Goal: Information Seeking & Learning: Check status

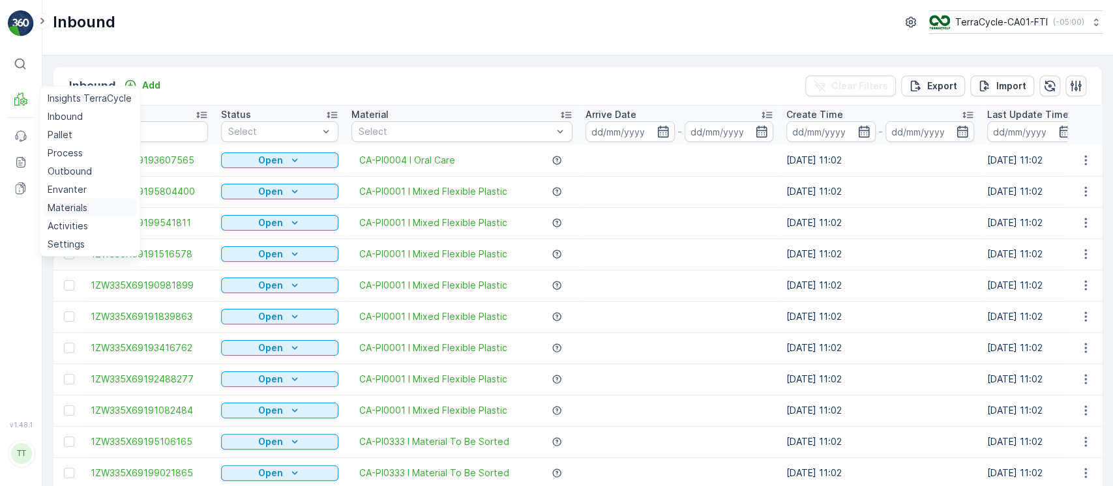
click at [74, 204] on p "Materials" at bounding box center [68, 207] width 40 height 13
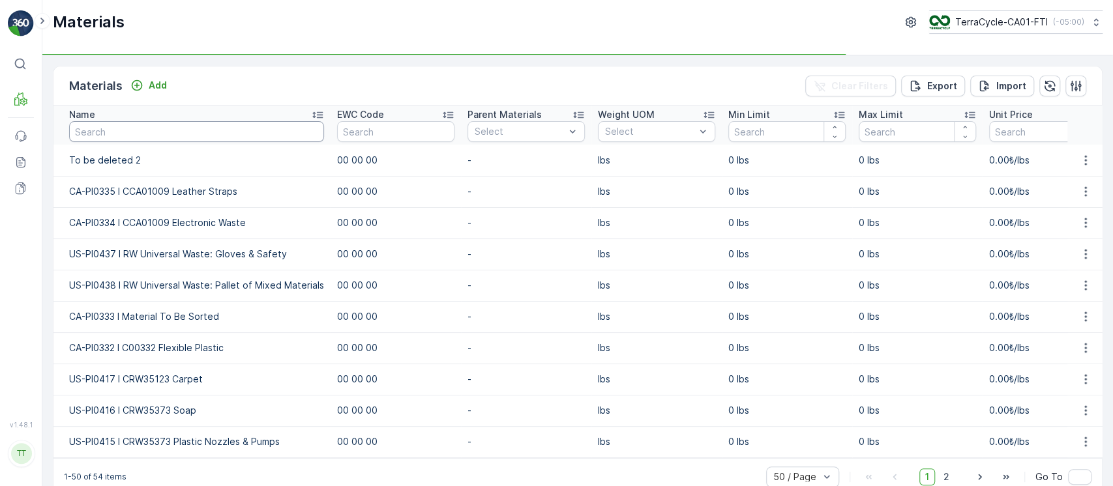
click at [164, 122] on input "text" at bounding box center [196, 131] width 255 height 21
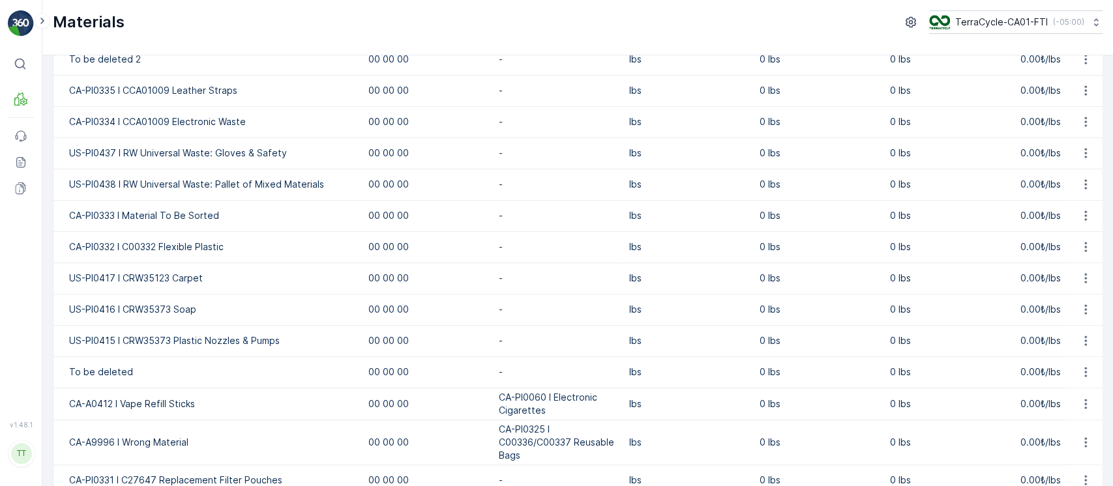
scroll to position [87, 0]
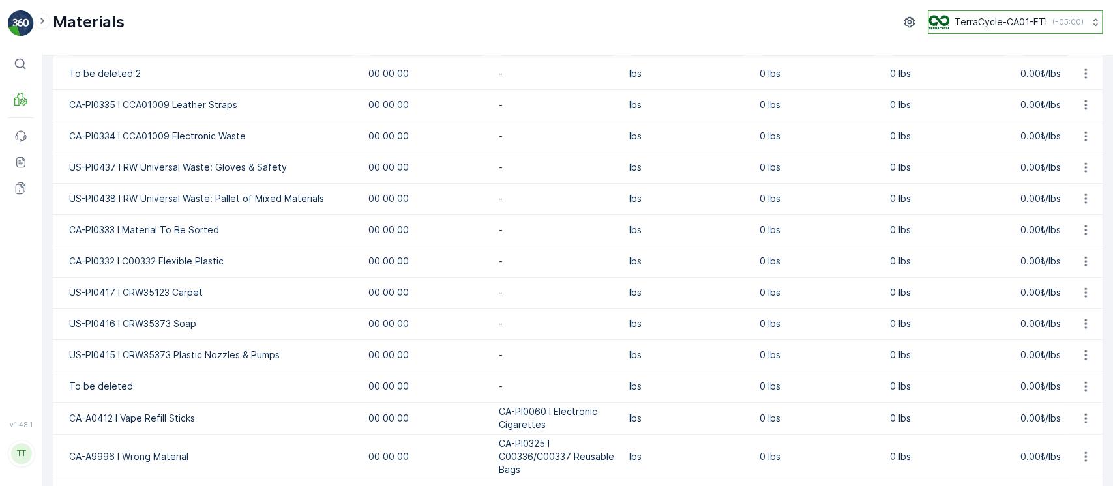
click at [1002, 31] on button "TerraCycle-CA01-FTI ( -05:00 )" at bounding box center [1015, 21] width 175 height 23
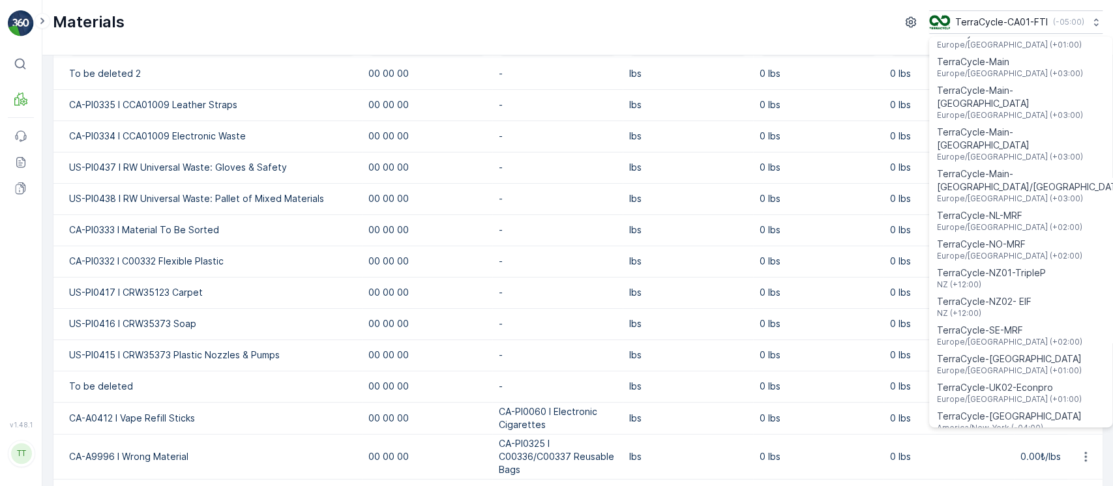
scroll to position [936, 0]
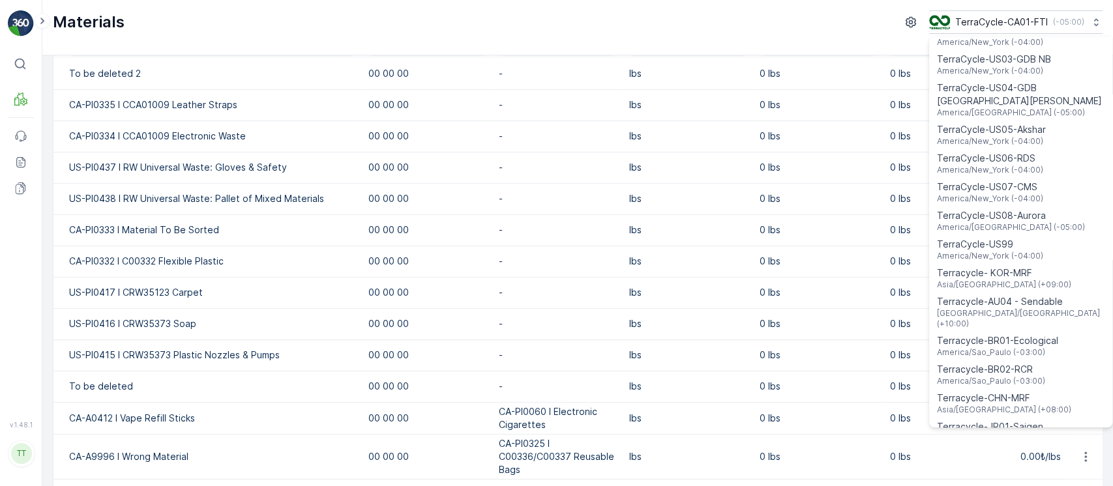
click at [783, 284] on td "0 lbs" at bounding box center [818, 292] width 130 height 31
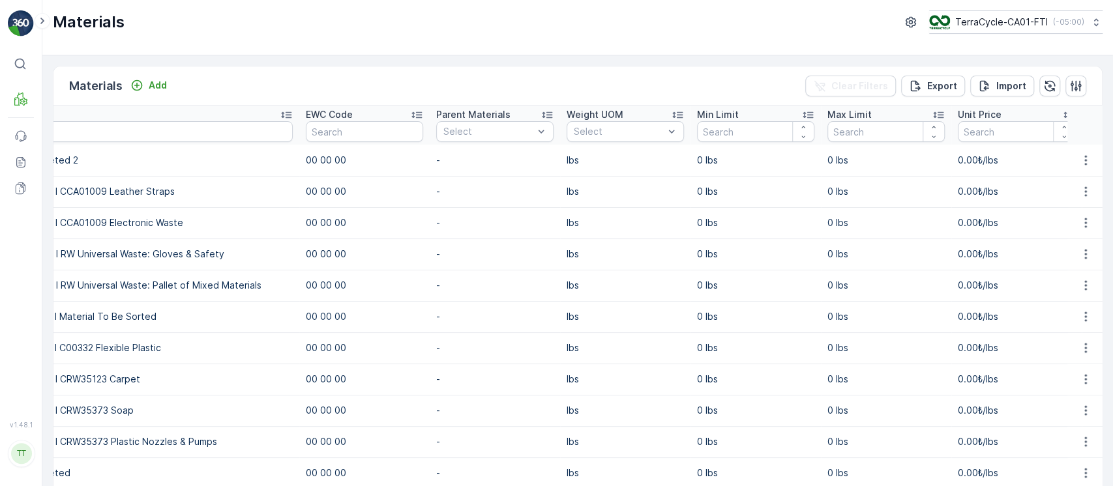
scroll to position [0, 0]
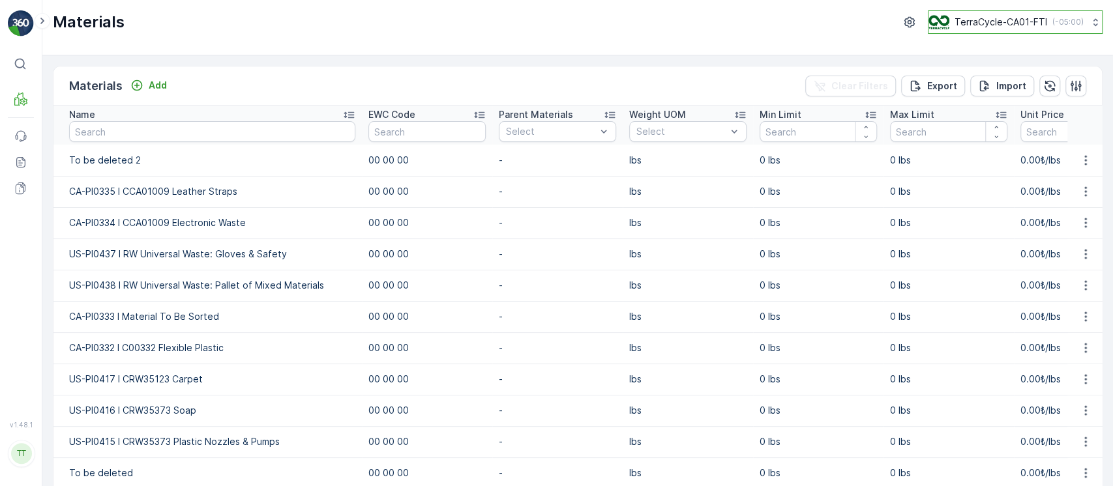
click at [1024, 28] on p "TerraCycle-CA01-FTI" at bounding box center [1001, 22] width 93 height 13
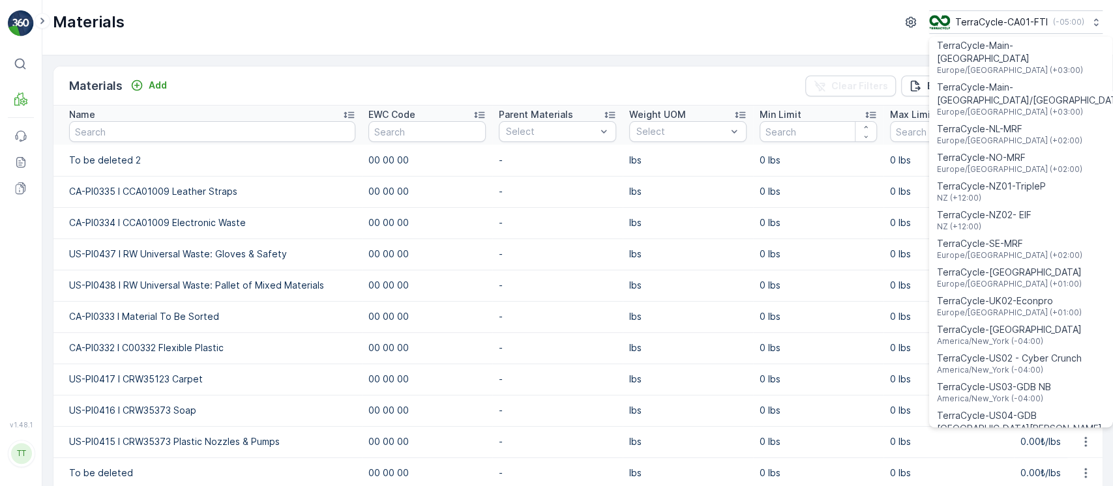
scroll to position [695, 0]
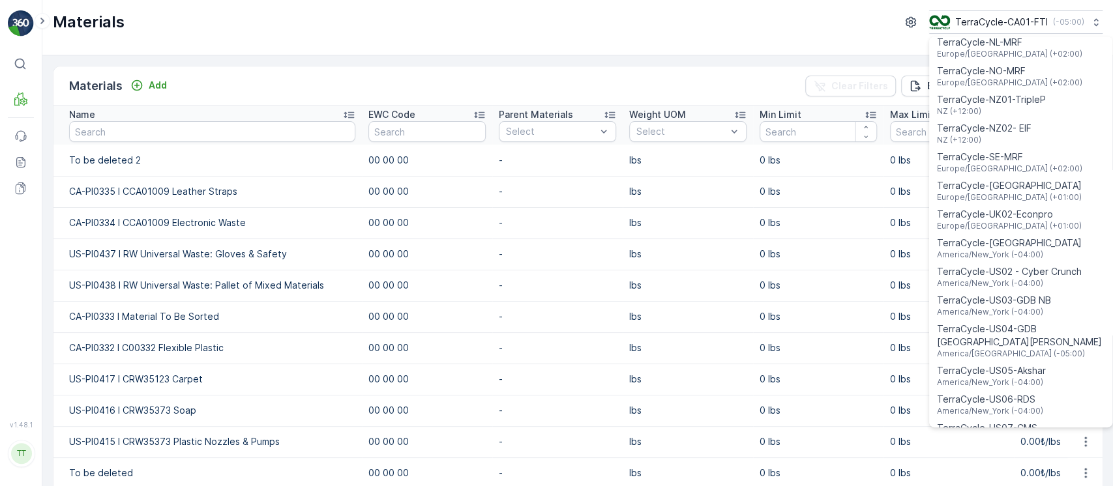
click at [1022, 451] on span "TerraCycle-US08-Aurora" at bounding box center [1011, 457] width 148 height 13
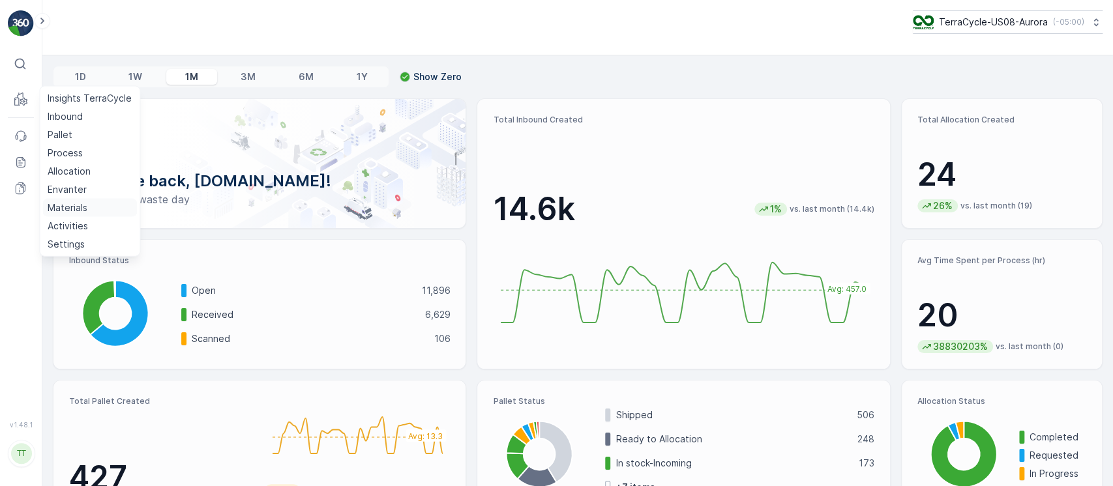
click at [67, 205] on p "Materials" at bounding box center [68, 207] width 40 height 13
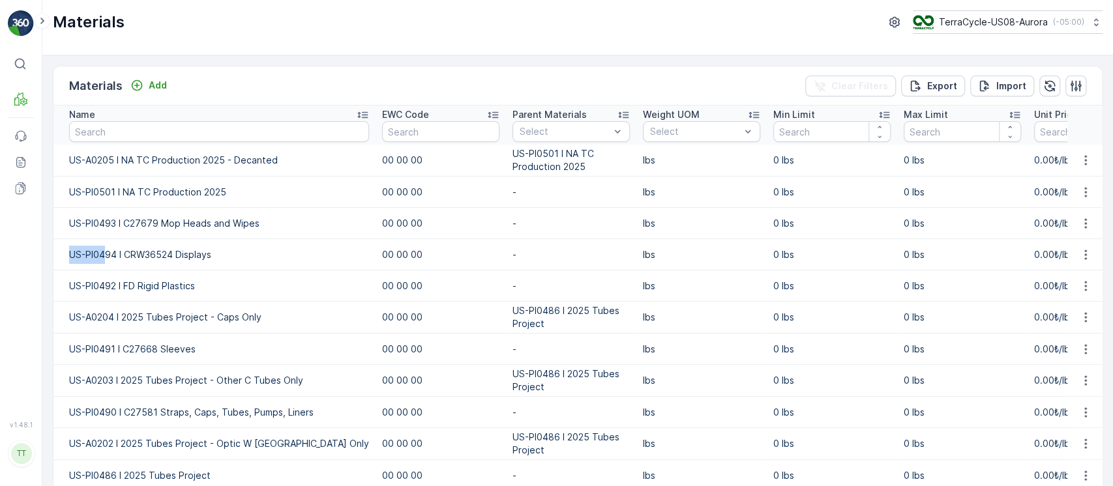
drag, startPoint x: 66, startPoint y: 251, endPoint x: 106, endPoint y: 254, distance: 40.5
click at [106, 254] on td "US-PI0494 I CRW36524 Displays" at bounding box center [214, 254] width 322 height 31
copy td "US-PI04"
click at [138, 133] on input "text" at bounding box center [219, 131] width 300 height 21
paste input "US-PI04"
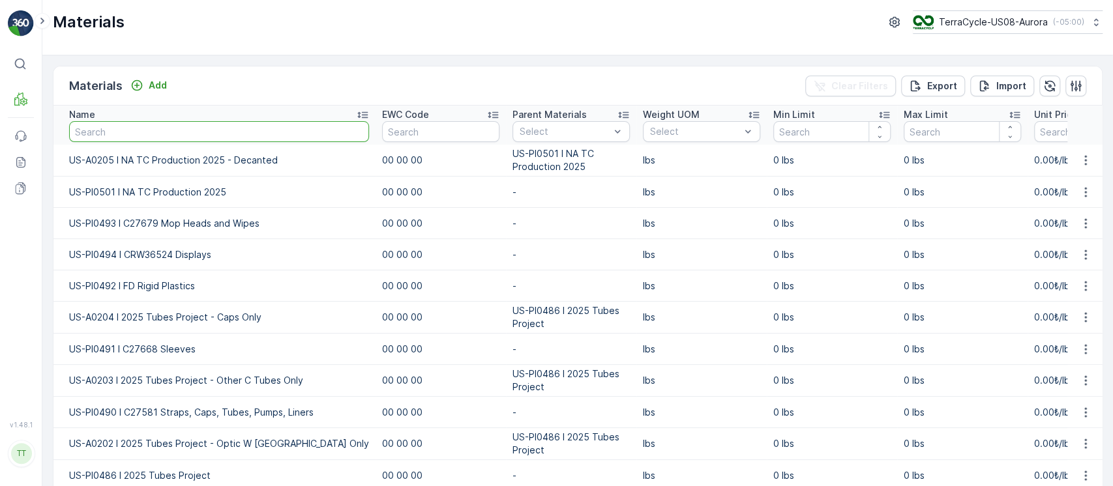
type input "US-PI04"
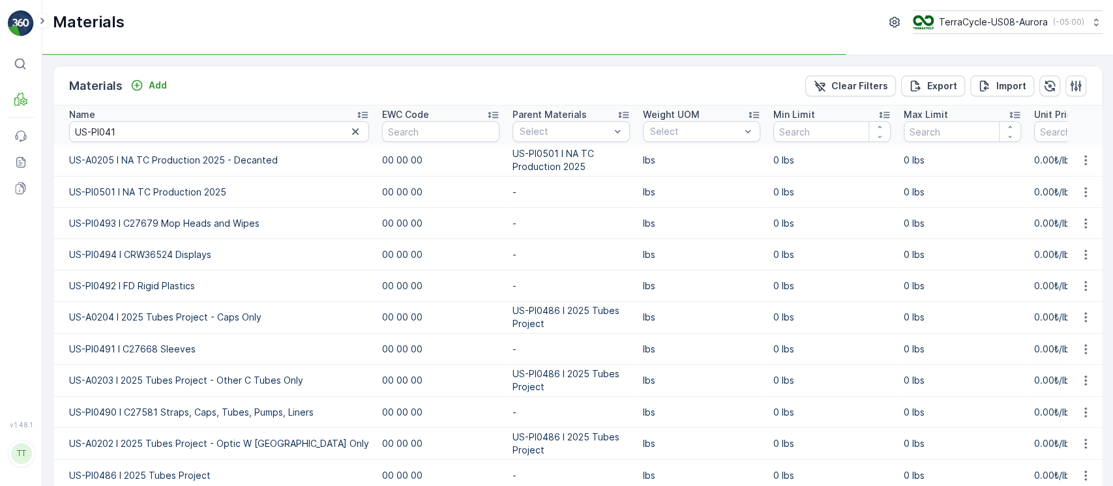
type input "US-PI04"
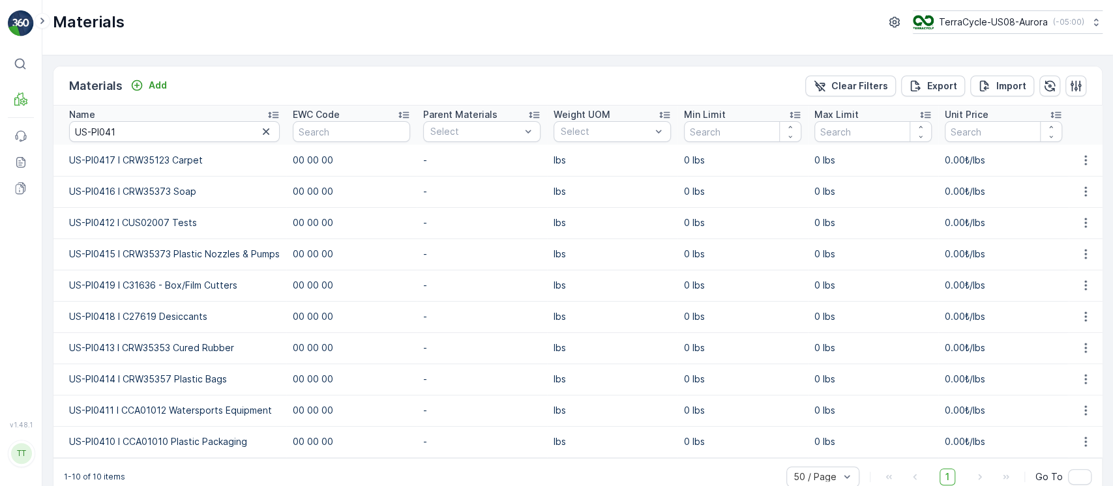
click at [144, 119] on div "Name" at bounding box center [174, 114] width 211 height 13
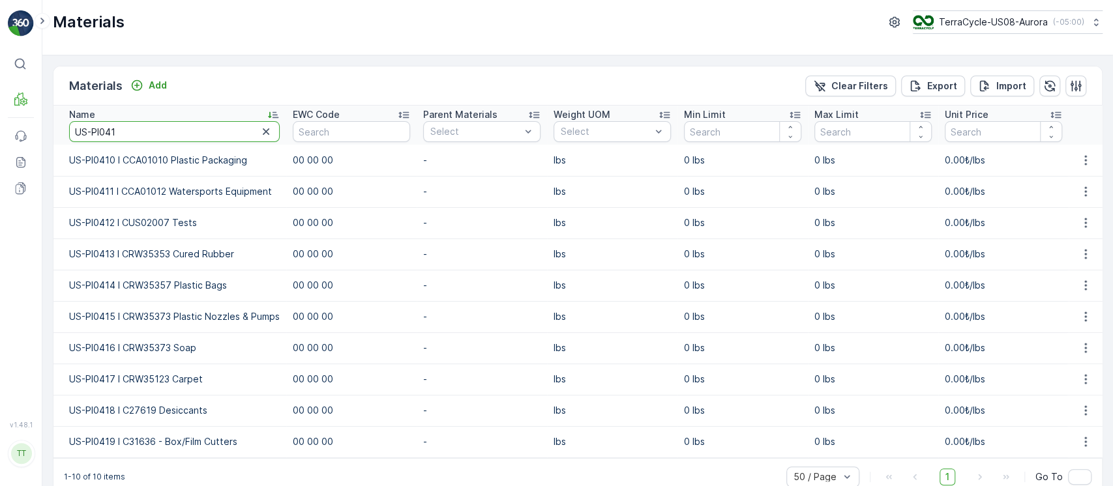
drag, startPoint x: 106, startPoint y: 132, endPoint x: 173, endPoint y: 125, distance: 66.9
click at [173, 125] on input "US-PI041" at bounding box center [174, 131] width 211 height 21
type input "US-PI0537"
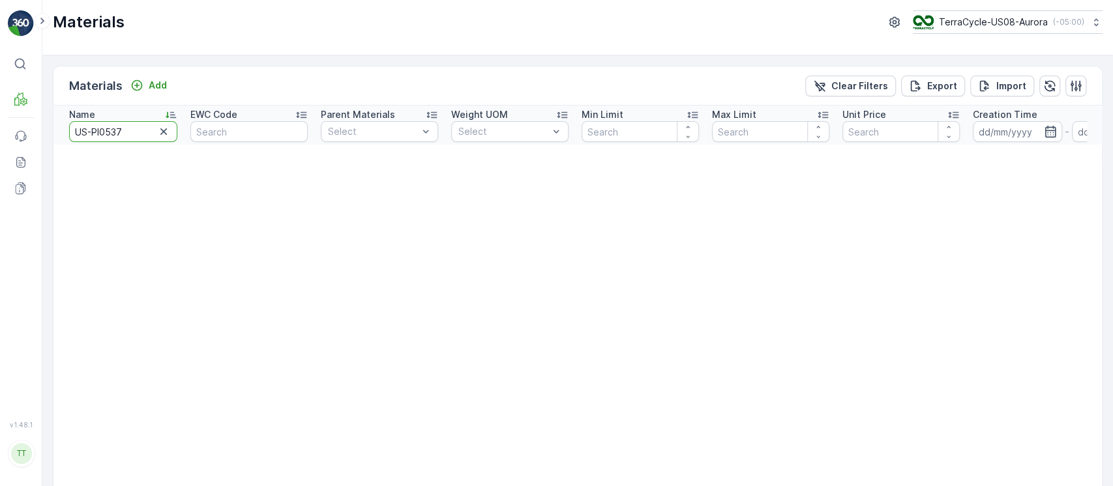
drag, startPoint x: 136, startPoint y: 133, endPoint x: 0, endPoint y: 124, distance: 135.9
click at [0, 124] on div "⌘B MRF Events Reports Documents v 1.48.1 TT TC.GLOBAL clemence.vasseur@terracyc…" at bounding box center [556, 243] width 1113 height 486
type input "uw"
click at [132, 136] on input "uw" at bounding box center [123, 131] width 108 height 21
drag, startPoint x: 20, startPoint y: 124, endPoint x: 0, endPoint y: 124, distance: 19.6
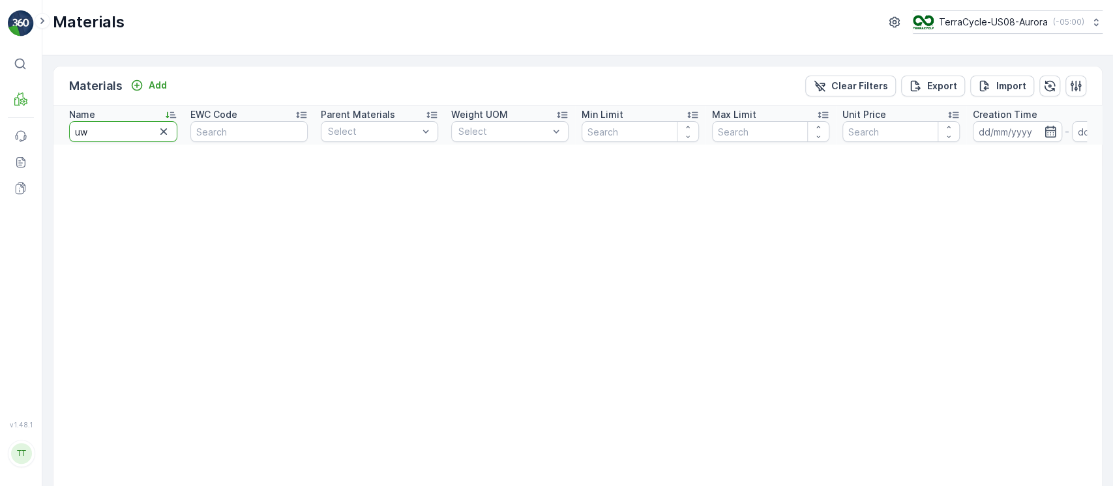
click at [0, 124] on div "⌘B MRF Events Reports Documents v 1.48.1 TT TC.GLOBAL clemence.vasseur@terracyc…" at bounding box center [556, 243] width 1113 height 486
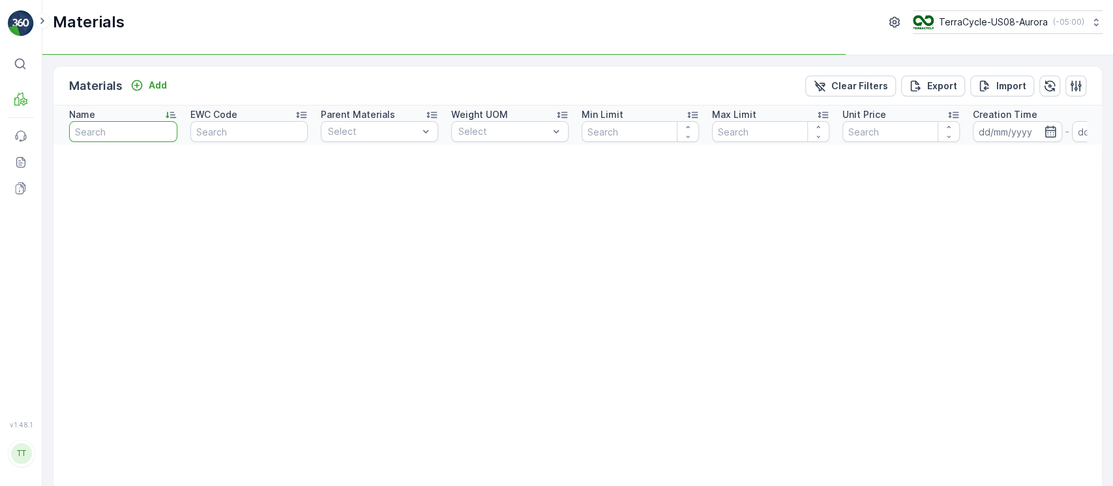
click at [81, 123] on input "text" at bounding box center [123, 131] width 108 height 21
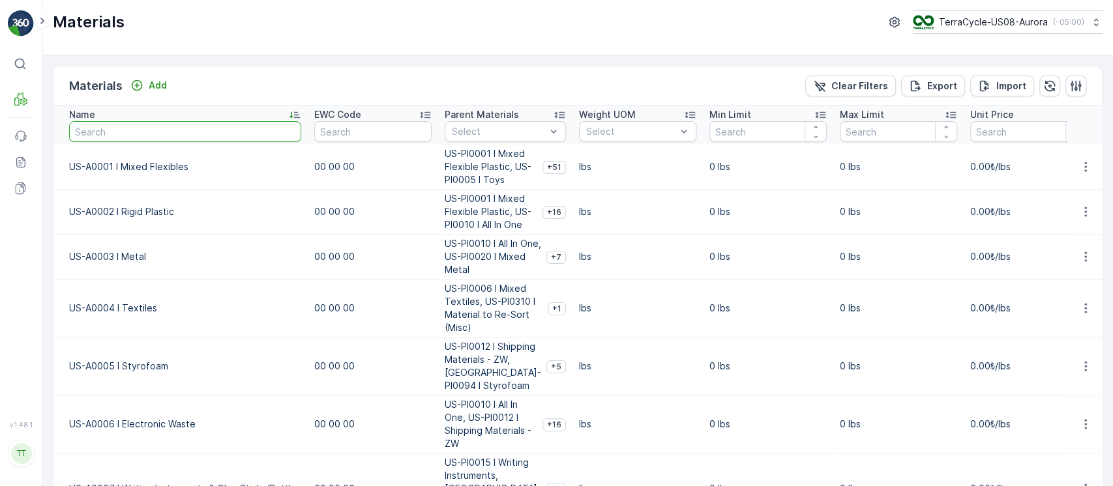
click at [81, 123] on input "text" at bounding box center [185, 131] width 232 height 21
type input "uw"
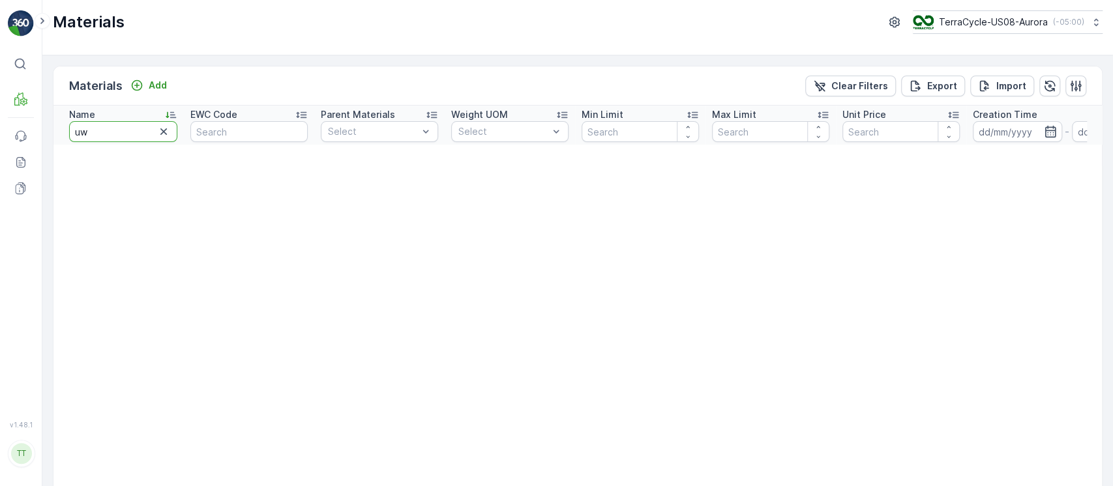
drag, startPoint x: 135, startPoint y: 129, endPoint x: 0, endPoint y: 117, distance: 135.5
click at [0, 117] on div "⌘B MRF Events Reports Documents v 1.48.1 TT TC.GLOBAL clemence.vasseur@terracyc…" at bounding box center [556, 243] width 1113 height 486
type input "rw"
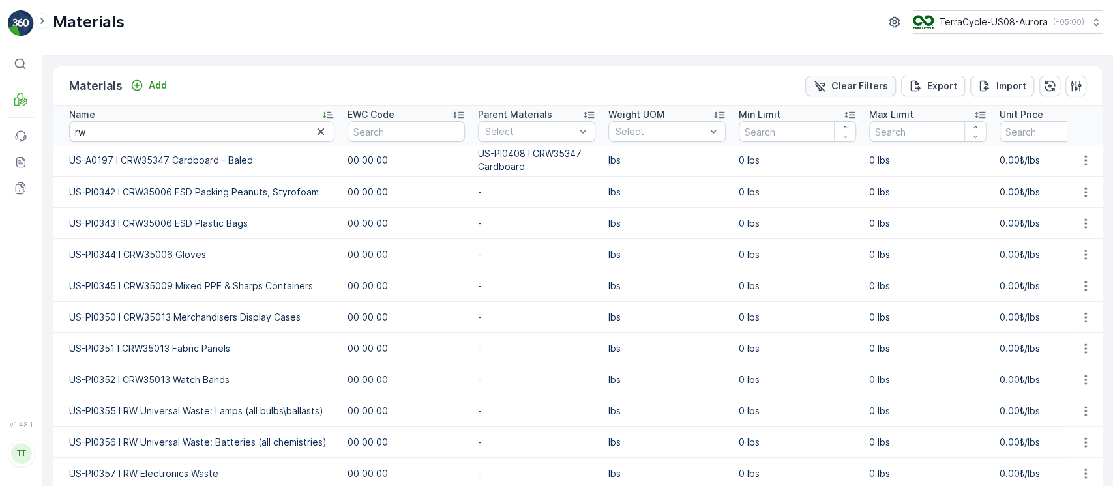
click at [855, 83] on p "Clear Filters" at bounding box center [859, 86] width 57 height 13
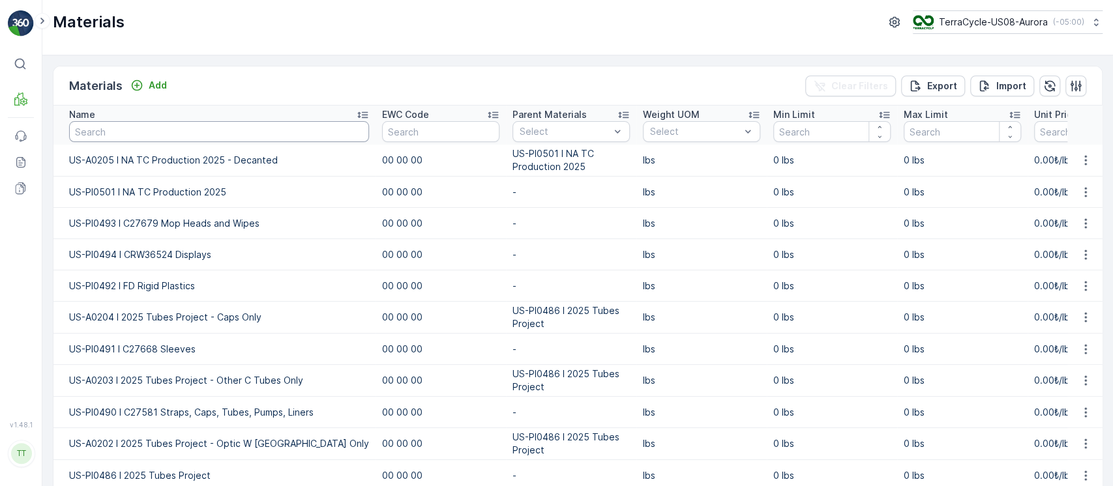
click at [194, 137] on input "text" at bounding box center [219, 131] width 300 height 21
type input "a000"
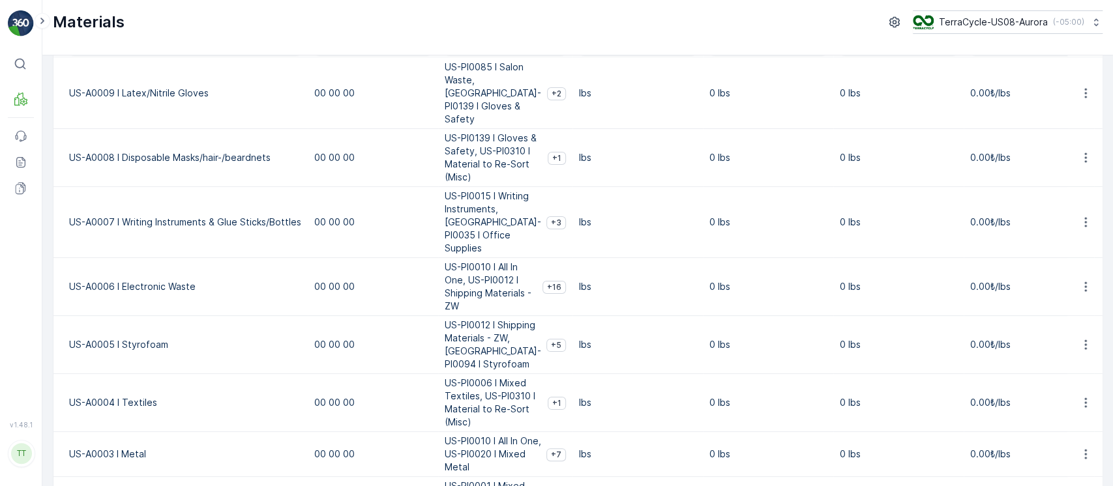
scroll to position [169, 0]
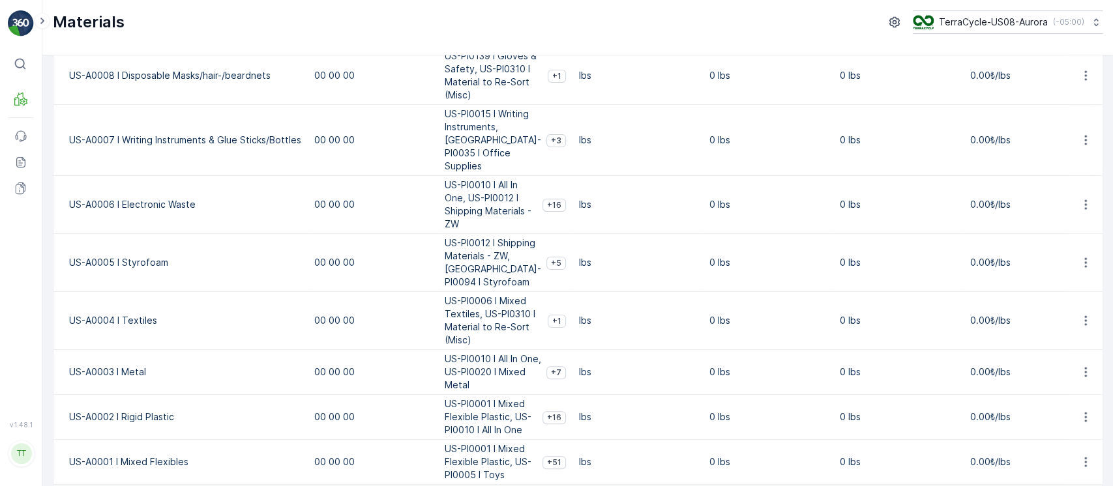
click at [134, 440] on td "US-A0001 I Mixed Flexibles" at bounding box center [180, 462] width 254 height 45
copy td "US-A0001 I Mixed Flexibles"
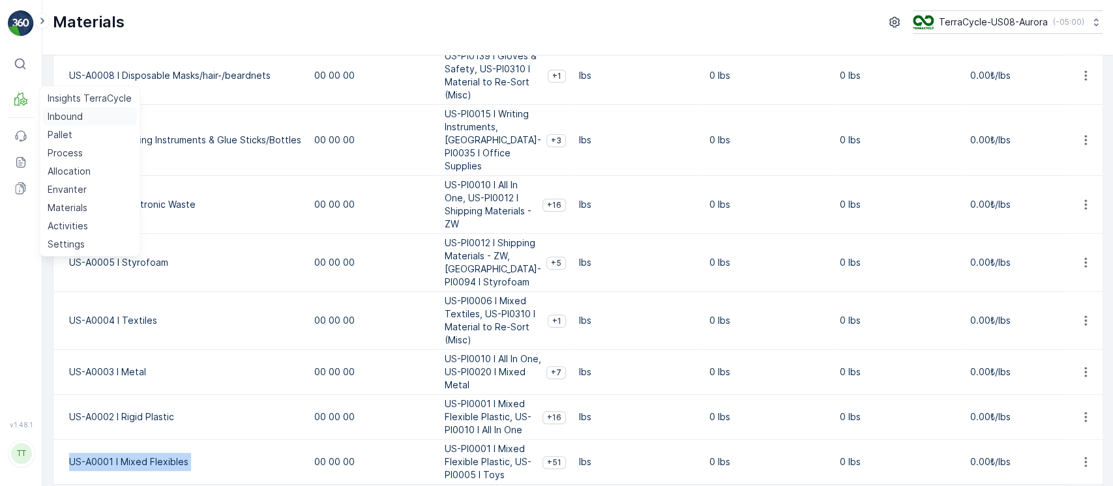
click at [85, 115] on link "Inbound" at bounding box center [89, 117] width 95 height 18
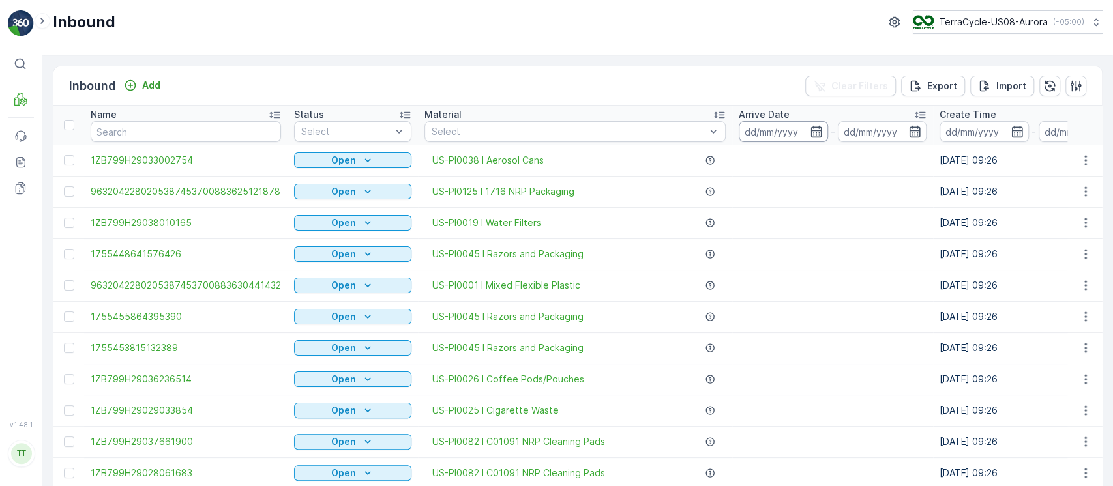
click at [752, 132] on input at bounding box center [783, 131] width 89 height 21
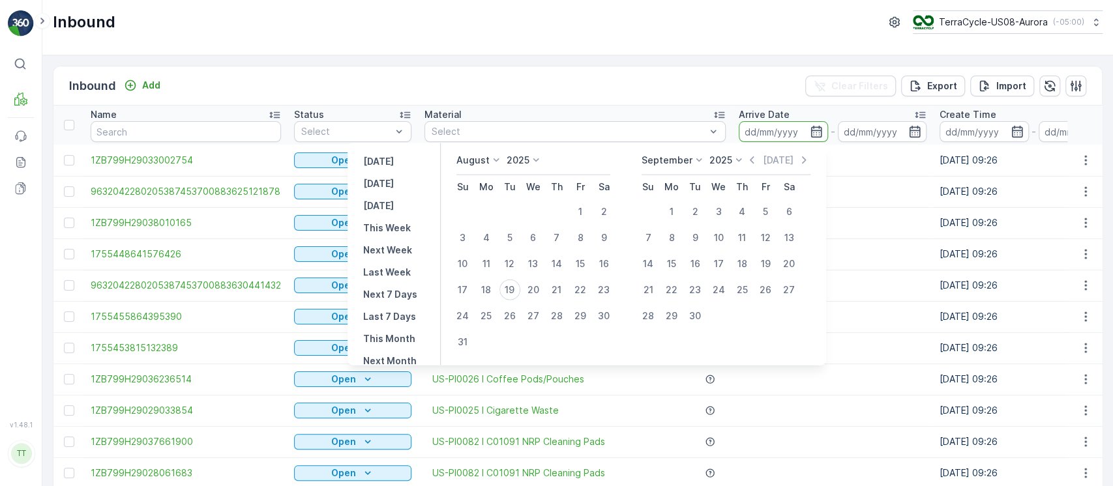
click at [942, 160] on td "19.08.2025 09:26" at bounding box center [1033, 160] width 201 height 31
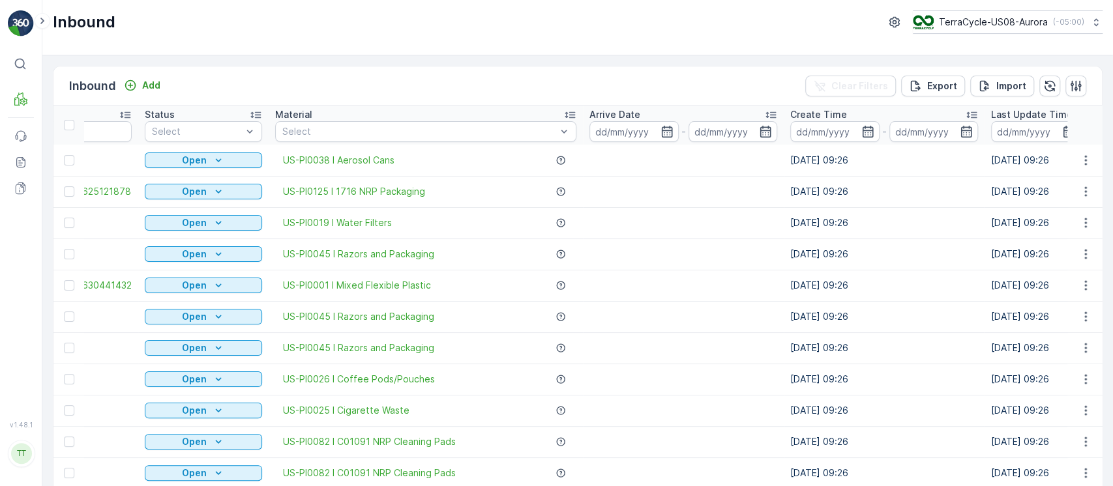
scroll to position [0, 151]
click at [831, 139] on input at bounding box center [833, 131] width 89 height 21
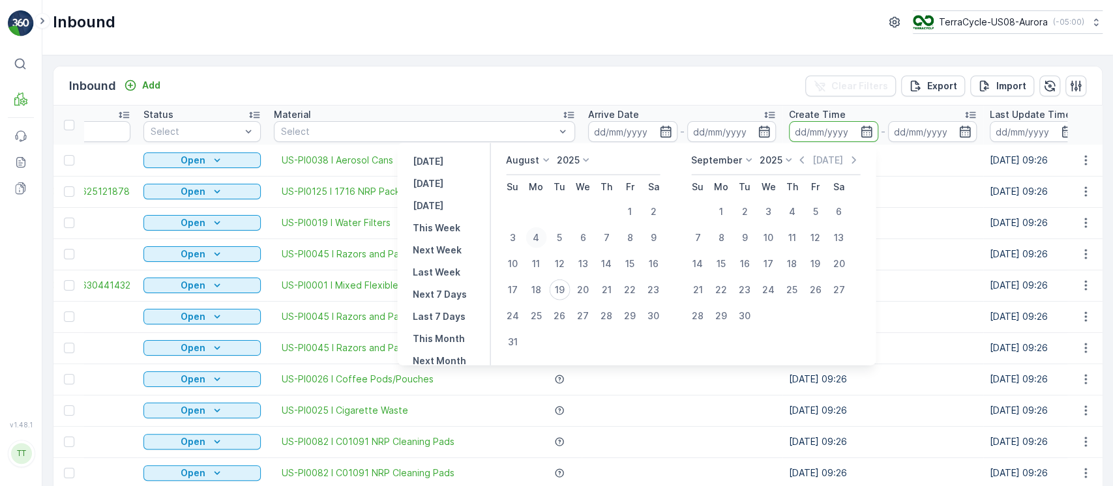
click at [544, 237] on div "4" at bounding box center [536, 238] width 21 height 21
type input "04.08.2025"
click at [569, 289] on div "19" at bounding box center [559, 290] width 21 height 21
type input "[DATE]"
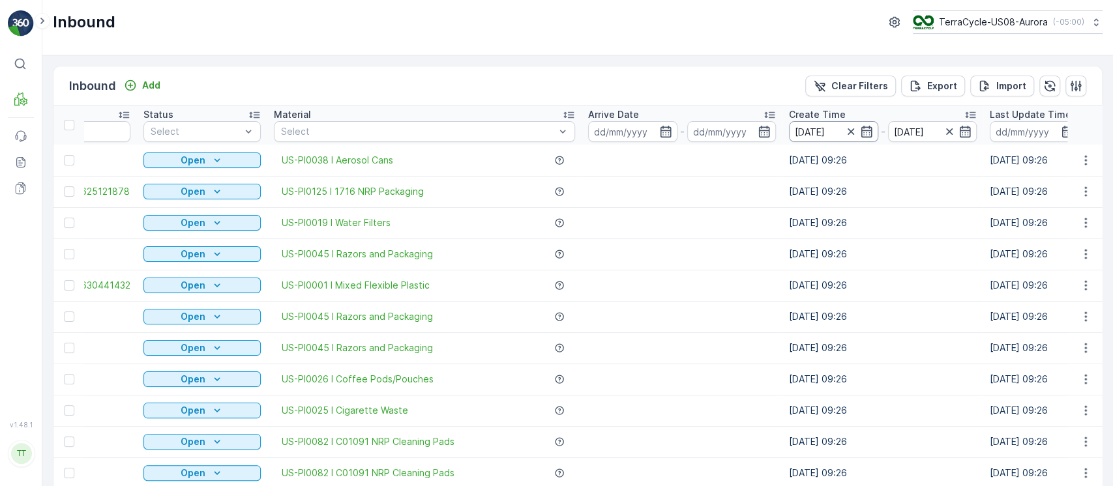
click at [816, 130] on input "04.08.2025" at bounding box center [833, 131] width 89 height 21
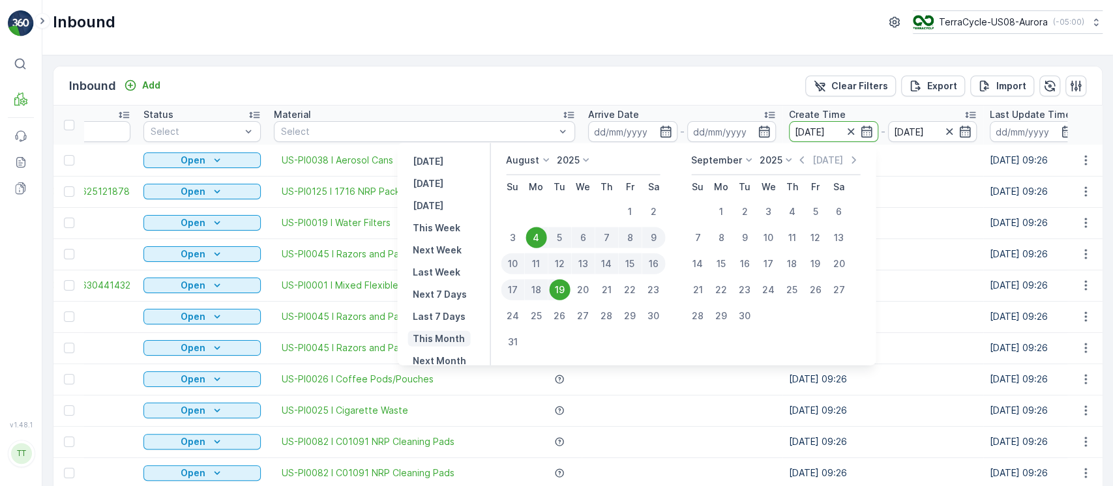
click at [451, 341] on p "This Month" at bounding box center [439, 339] width 52 height 13
type input "[DATE]"
type input "31.08.2025"
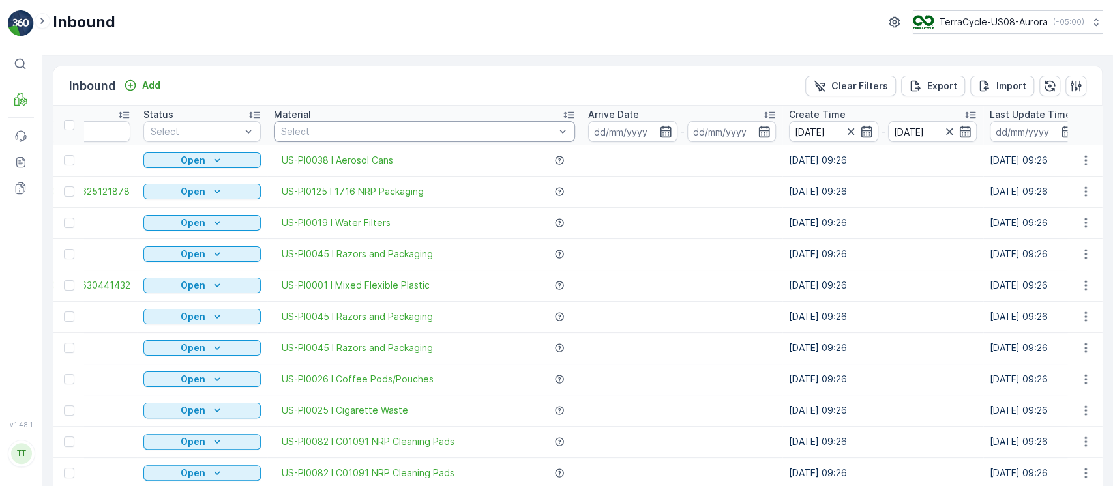
click at [385, 132] on div at bounding box center [418, 131] width 276 height 10
type input "poten"
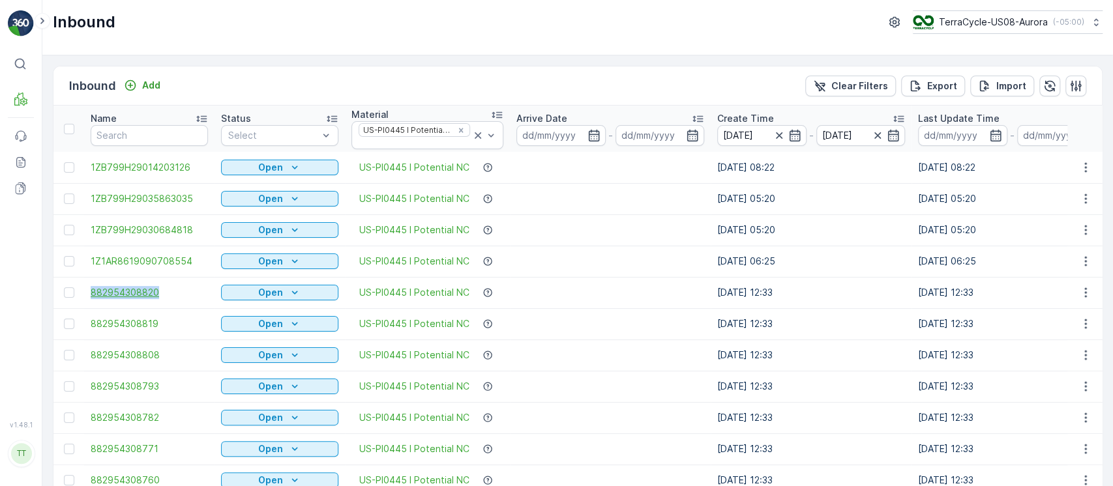
drag, startPoint x: 85, startPoint y: 290, endPoint x: 173, endPoint y: 292, distance: 88.7
click at [173, 292] on td "882954308820" at bounding box center [149, 292] width 130 height 31
copy span "882954308820"
click at [869, 93] on button "Clear Filters" at bounding box center [850, 86] width 91 height 21
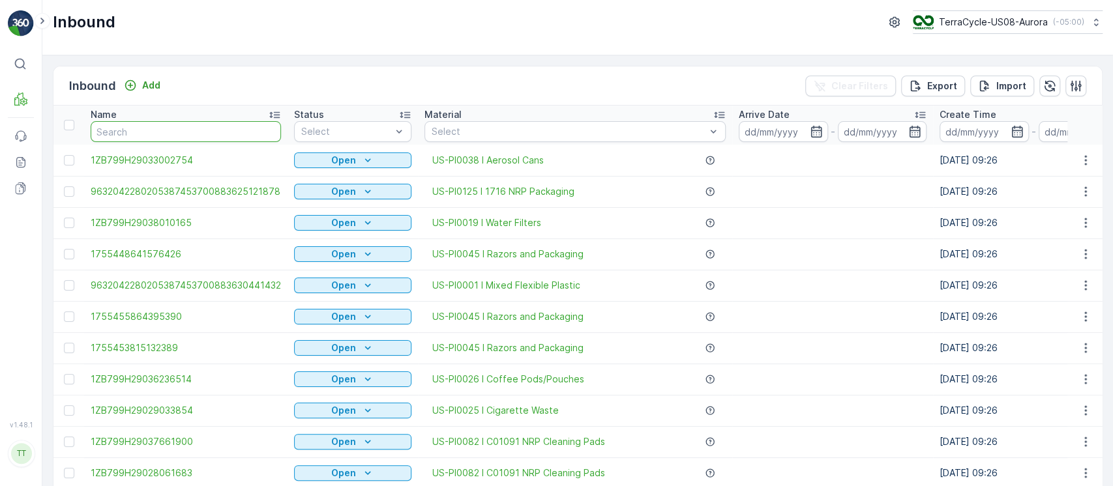
click at [200, 129] on input "text" at bounding box center [186, 131] width 190 height 21
paste input "882954308820"
type input "882954308820"
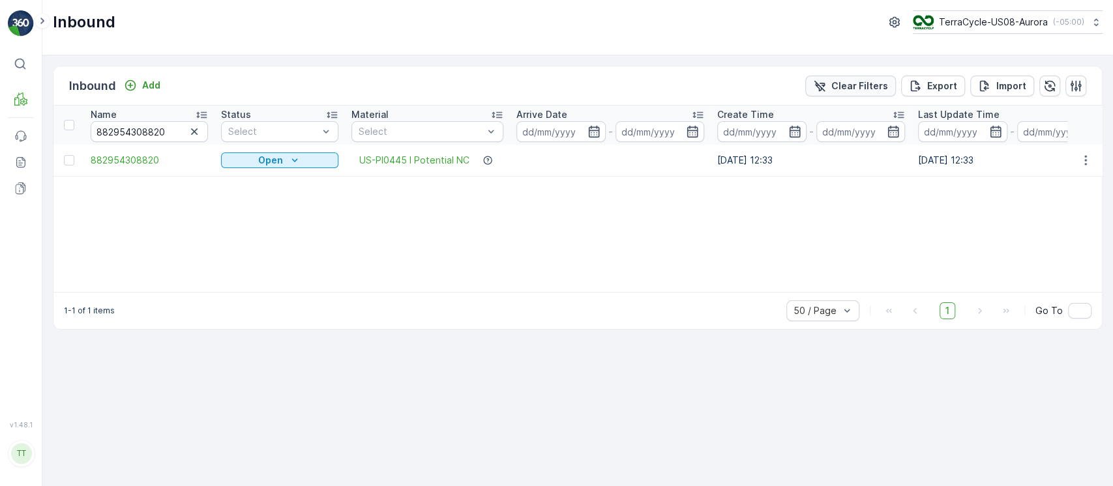
click at [876, 80] on p "Clear Filters" at bounding box center [859, 86] width 57 height 13
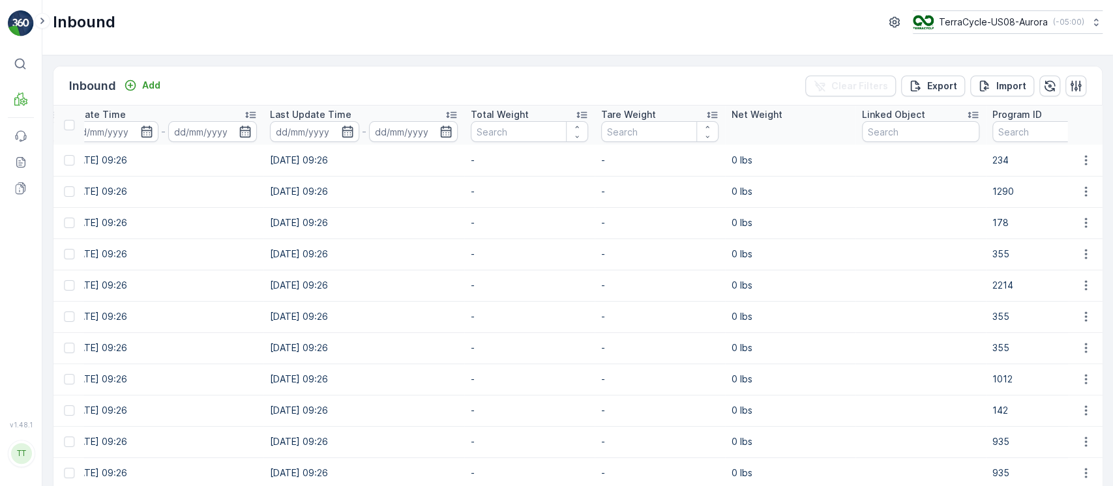
scroll to position [0, 1313]
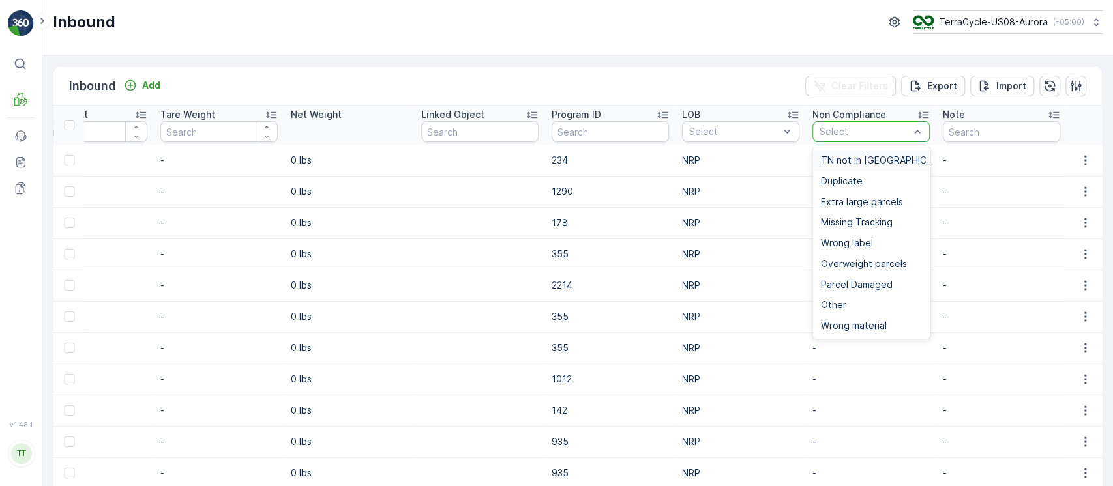
click at [873, 135] on div at bounding box center [864, 131] width 93 height 10
click at [873, 156] on span "TN not in Evreka" at bounding box center [888, 160] width 136 height 10
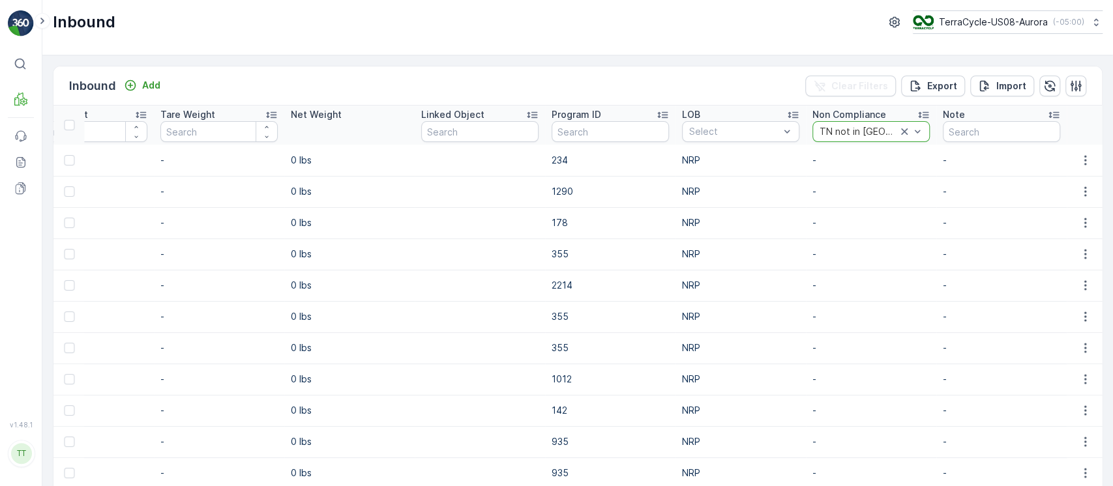
scroll to position [0, 661]
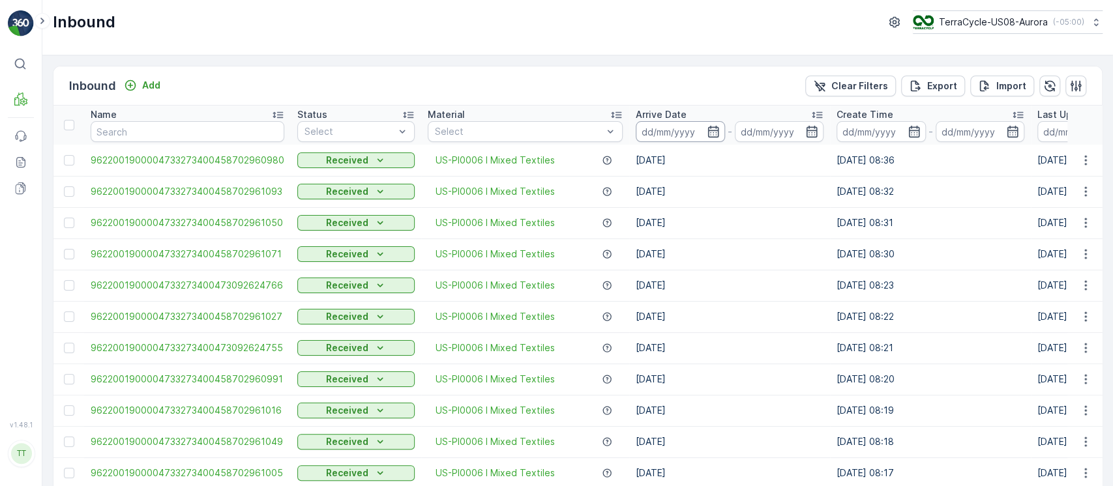
click at [683, 137] on input at bounding box center [680, 131] width 89 height 21
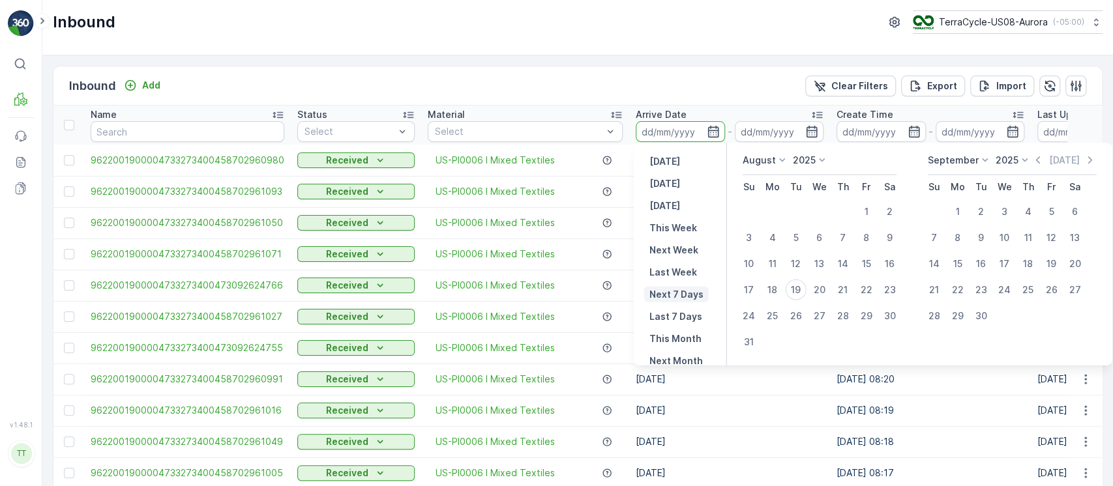
scroll to position [41, 0]
click at [668, 301] on p "This Month" at bounding box center [675, 297] width 52 height 13
type input "[DATE]"
type input "31.08.2025"
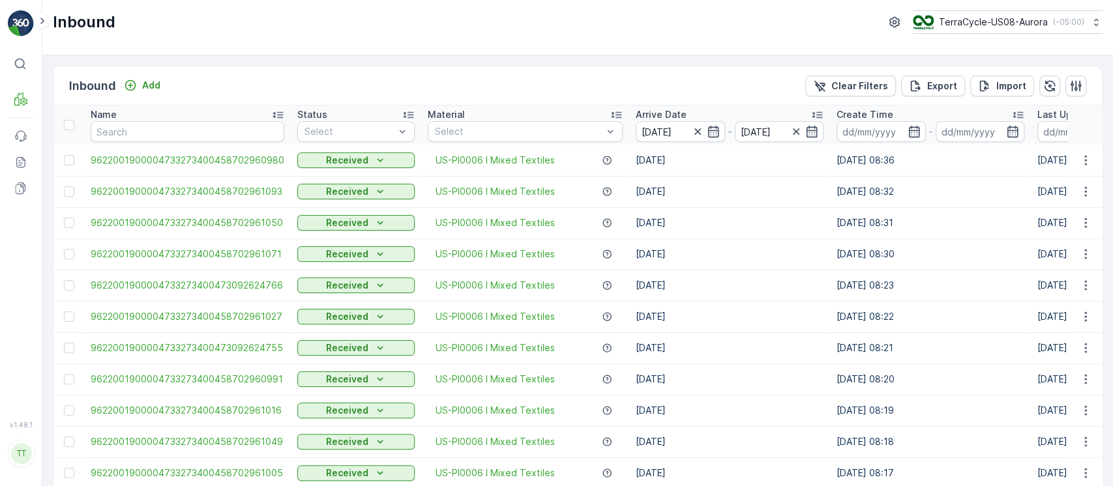
click at [576, 110] on div "Material" at bounding box center [525, 114] width 195 height 13
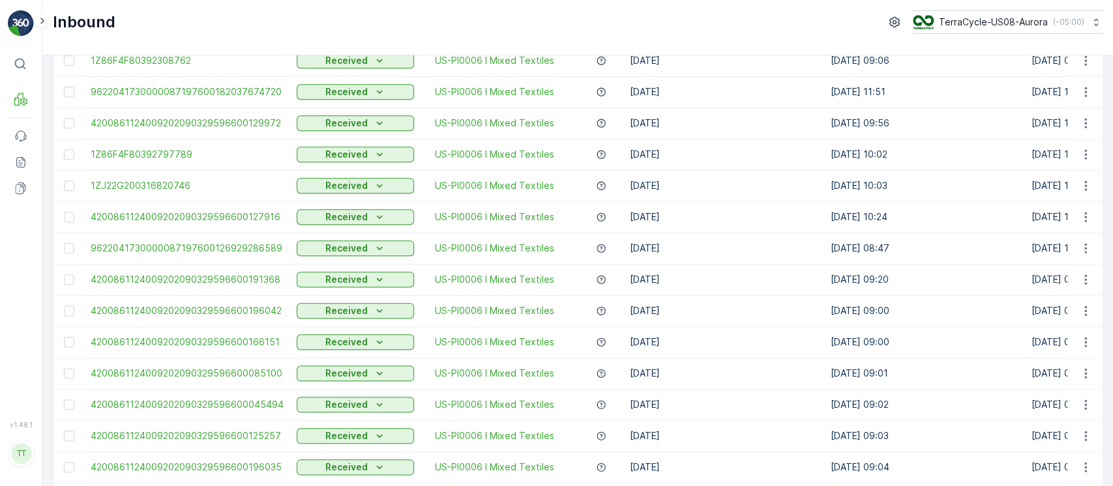
scroll to position [1278, 0]
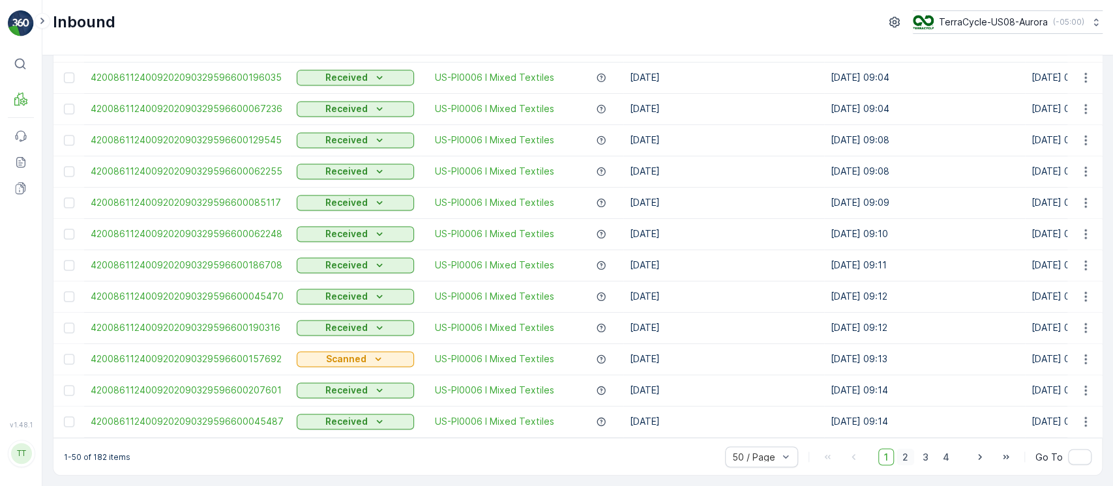
click at [907, 452] on span "2" at bounding box center [906, 457] width 18 height 17
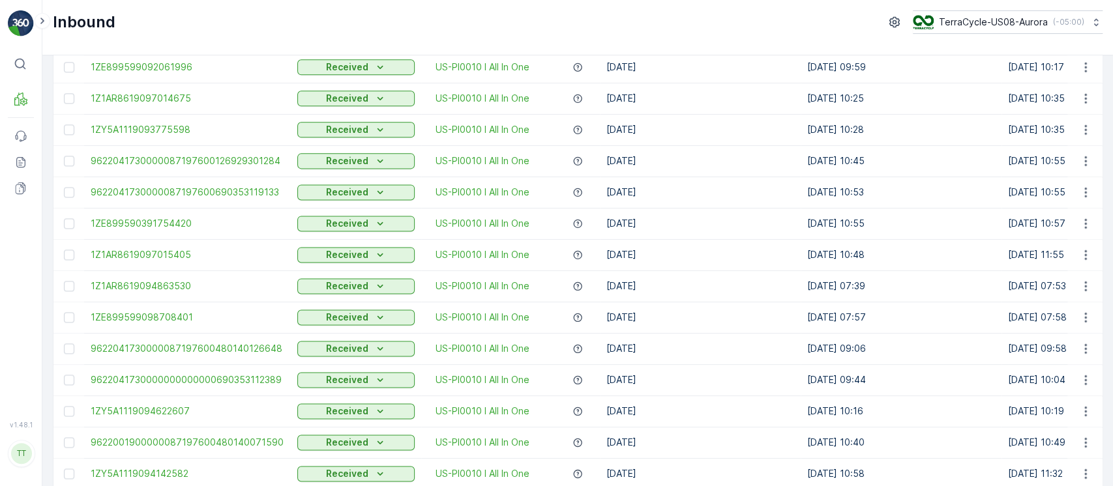
scroll to position [1278, 0]
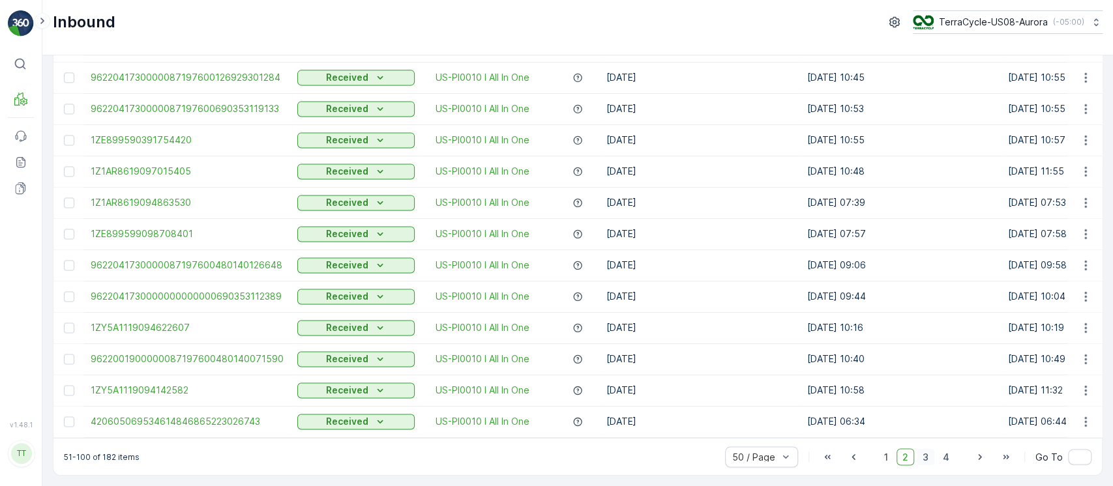
click at [927, 450] on span "3" at bounding box center [926, 457] width 18 height 17
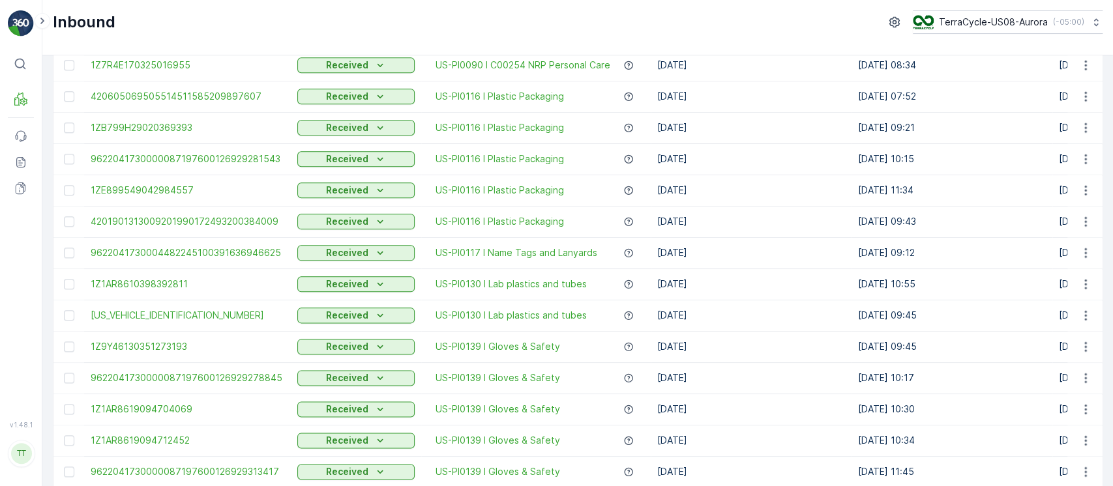
scroll to position [1278, 0]
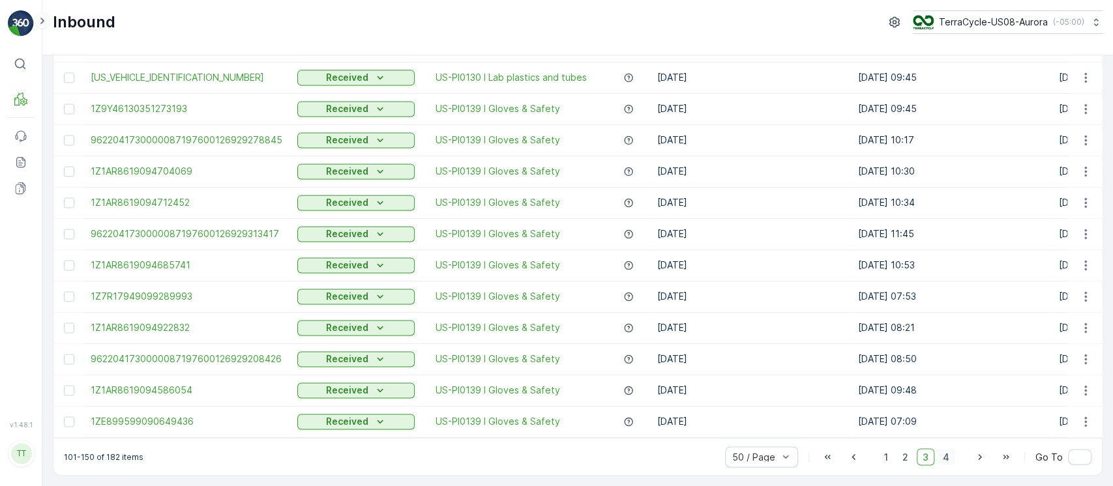
click at [940, 459] on span "4" at bounding box center [946, 457] width 18 height 17
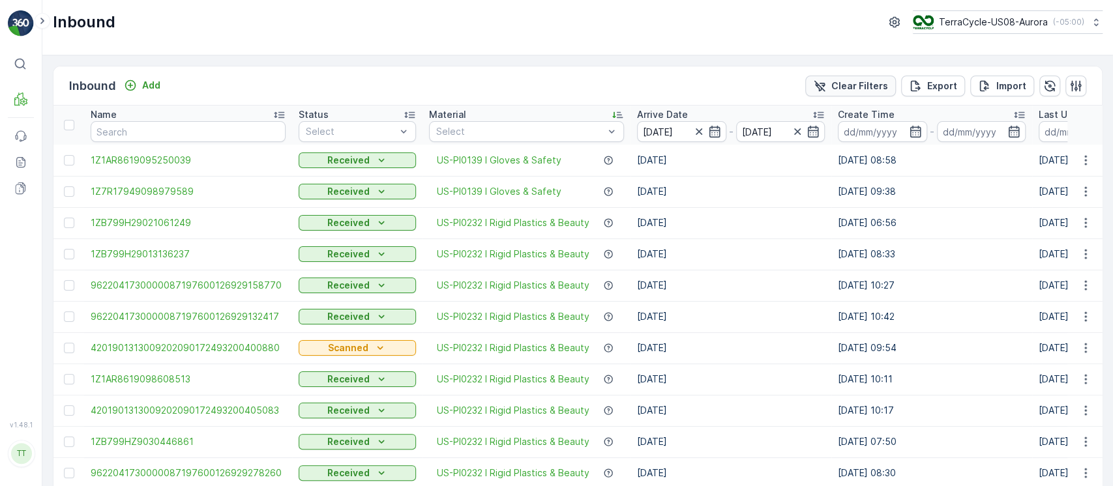
click at [849, 80] on p "Clear Filters" at bounding box center [859, 86] width 57 height 13
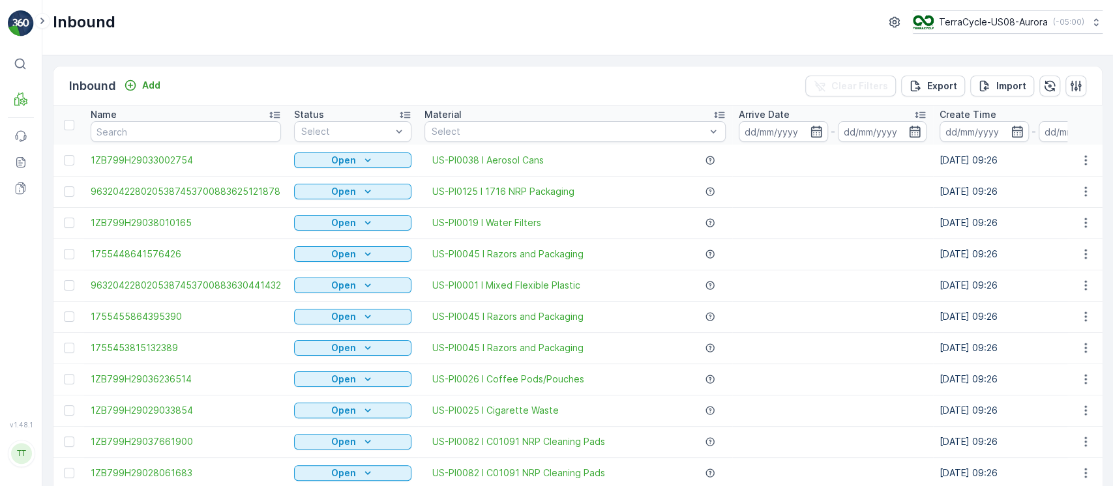
scroll to position [0, 271]
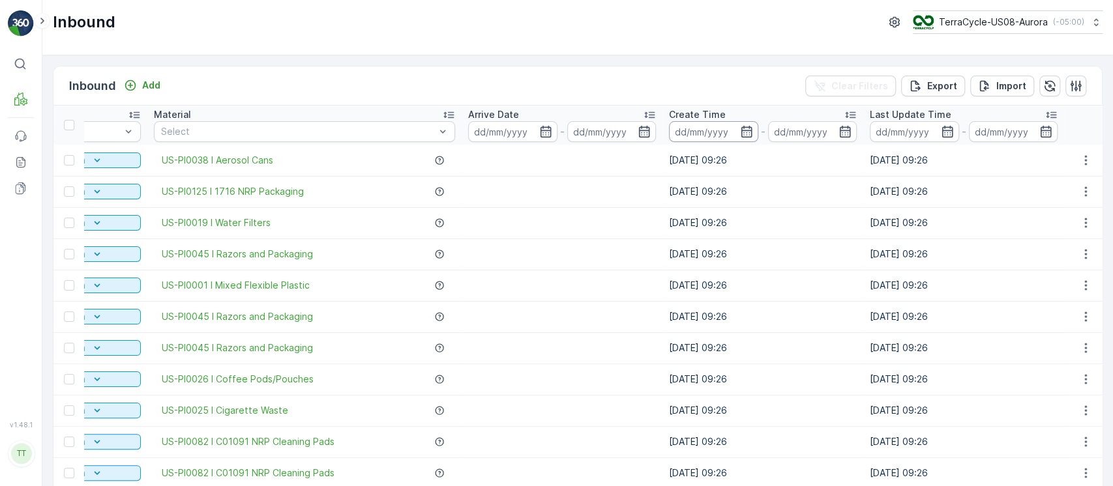
click at [720, 133] on input at bounding box center [713, 131] width 89 height 21
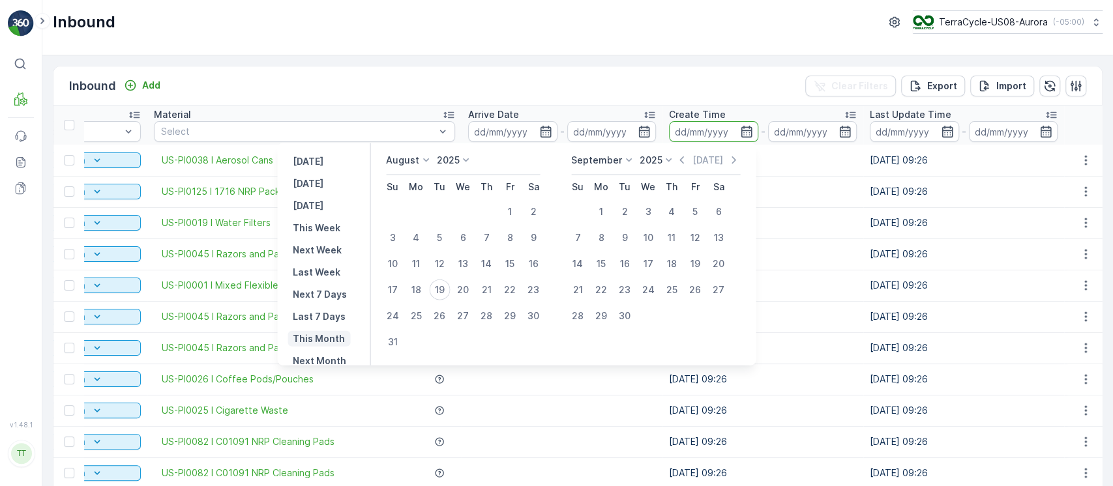
click at [321, 339] on p "This Month" at bounding box center [319, 339] width 52 height 13
type input "[DATE]"
type input "31.08.2025"
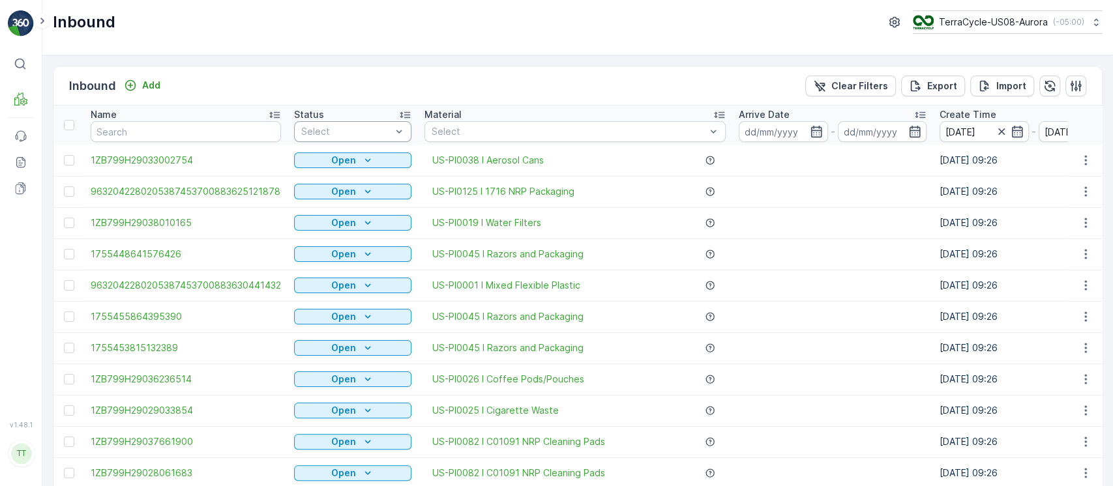
click at [366, 134] on div at bounding box center [346, 131] width 93 height 10
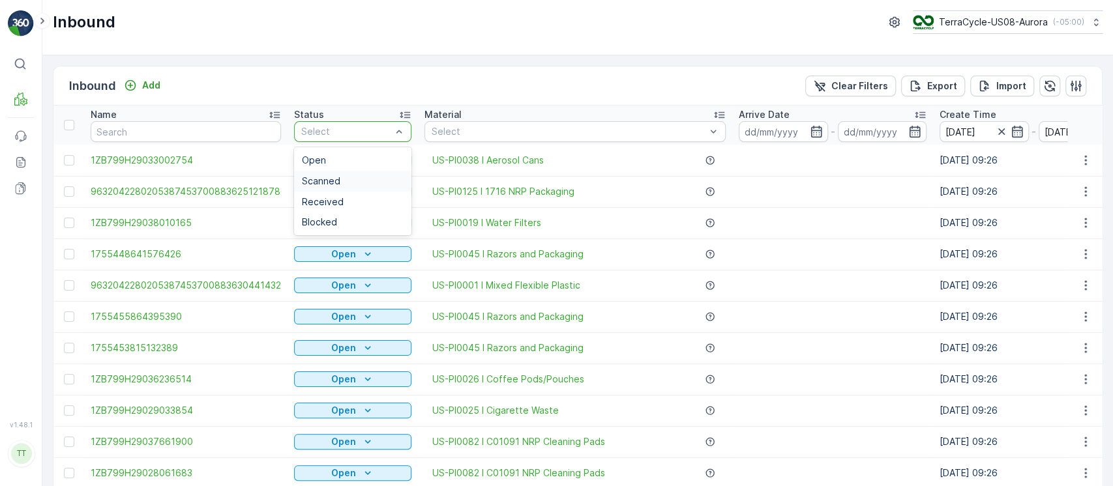
click at [364, 176] on div "Scanned" at bounding box center [353, 181] width 102 height 10
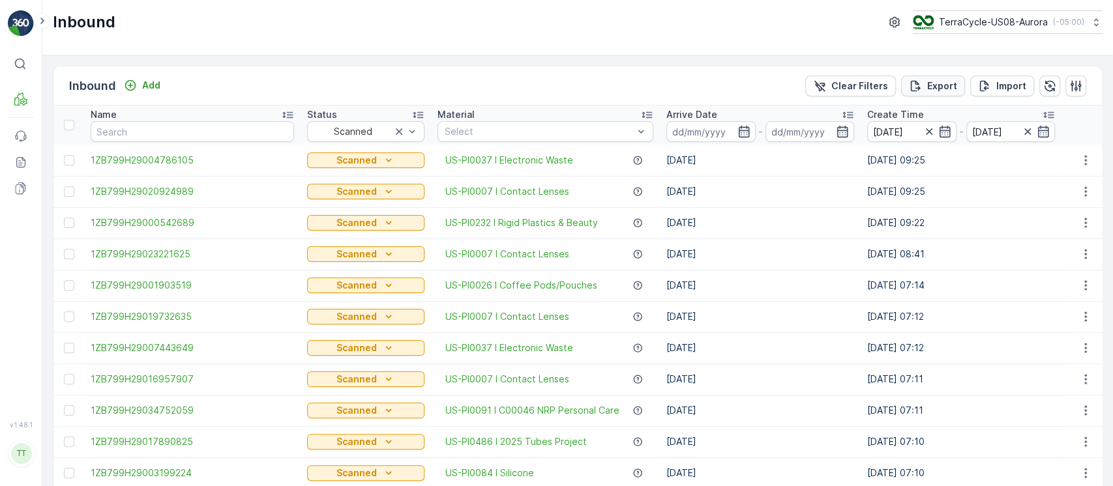
click at [921, 80] on div "Export" at bounding box center [933, 86] width 48 height 13
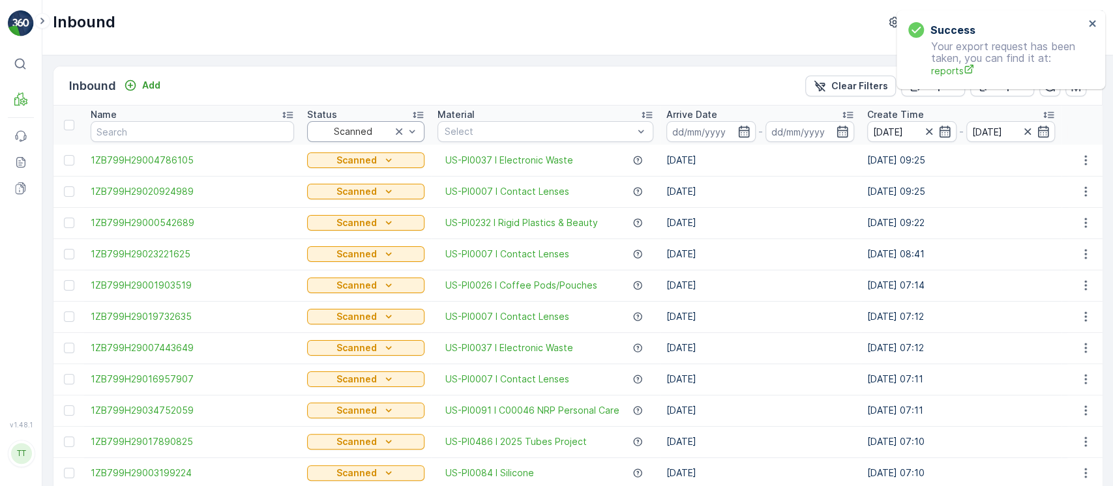
click at [345, 134] on div at bounding box center [353, 131] width 80 height 10
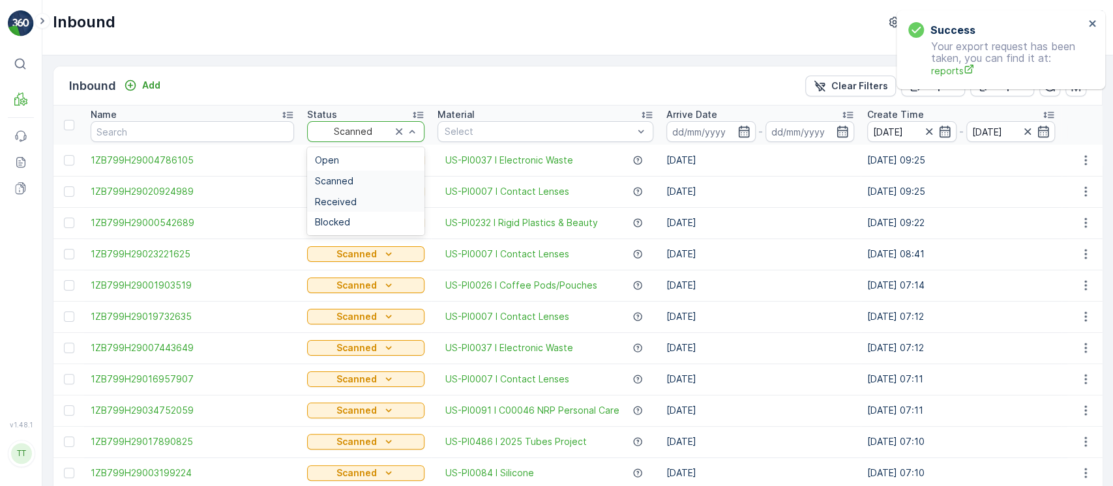
click at [340, 192] on div "Received" at bounding box center [365, 202] width 117 height 21
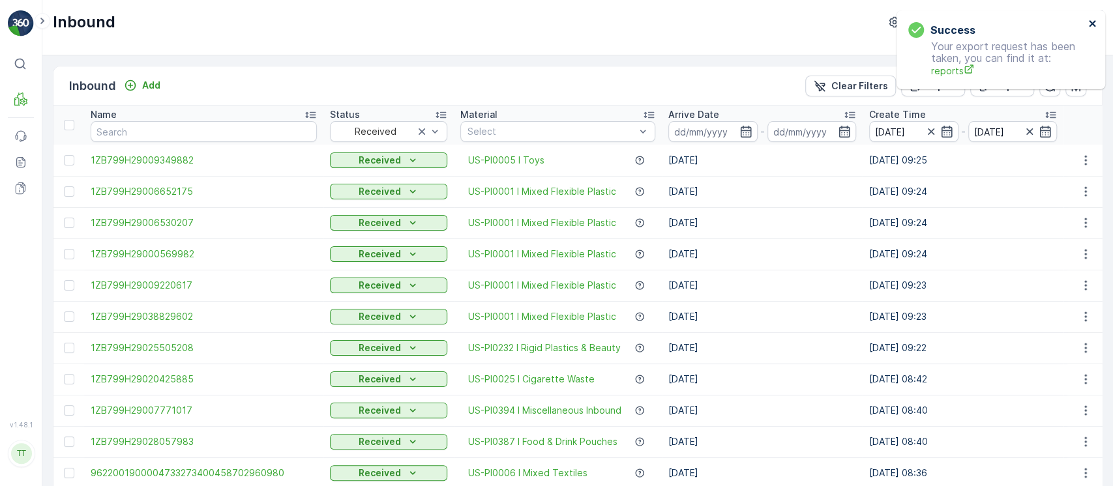
click at [1092, 20] on icon "close" at bounding box center [1092, 23] width 9 height 10
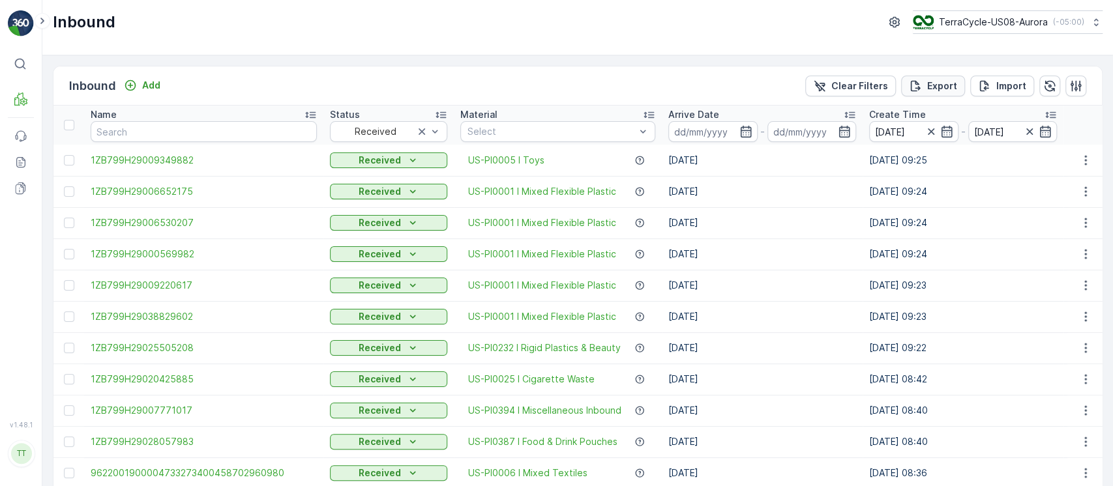
click at [939, 84] on p "Export" at bounding box center [942, 86] width 30 height 13
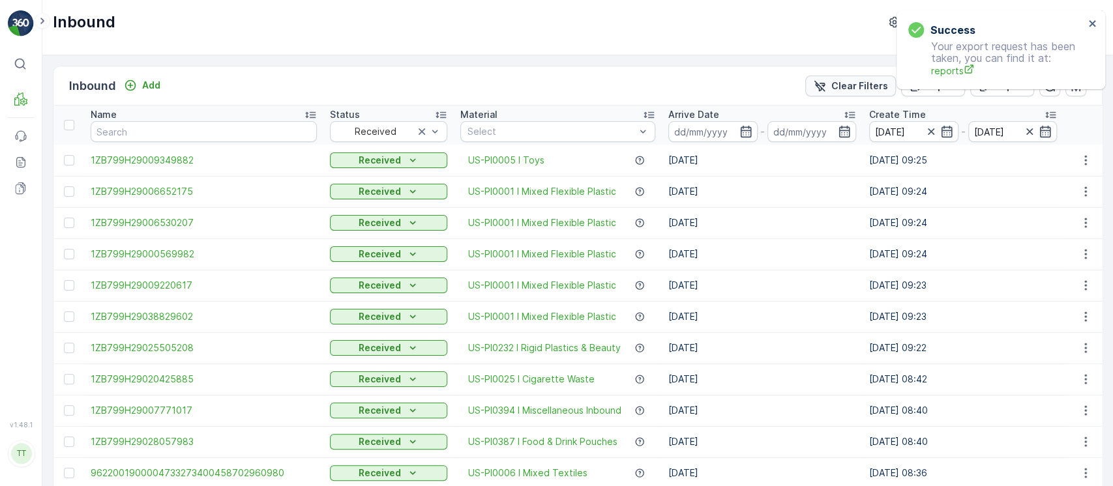
click at [843, 80] on p "Clear Filters" at bounding box center [859, 86] width 57 height 13
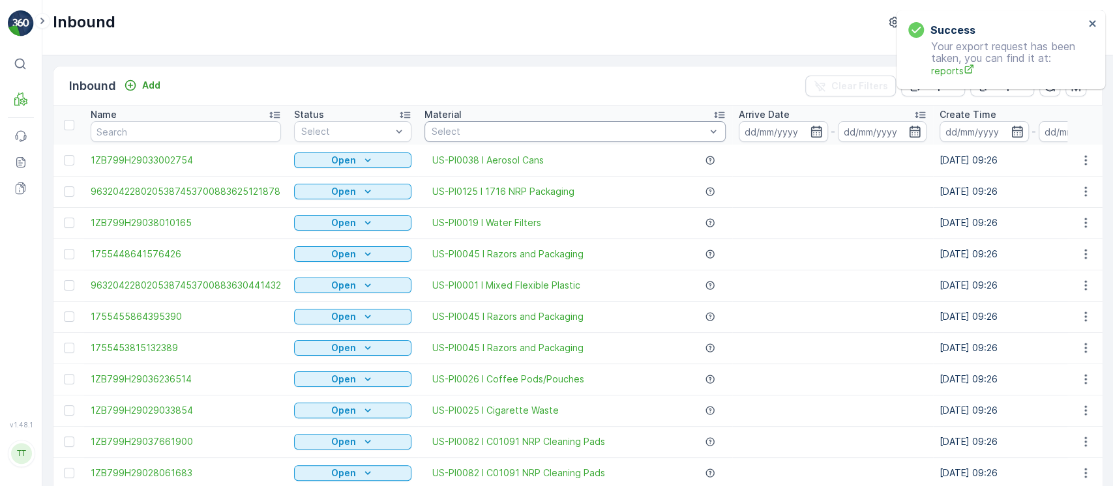
click at [486, 133] on div at bounding box center [568, 131] width 276 height 10
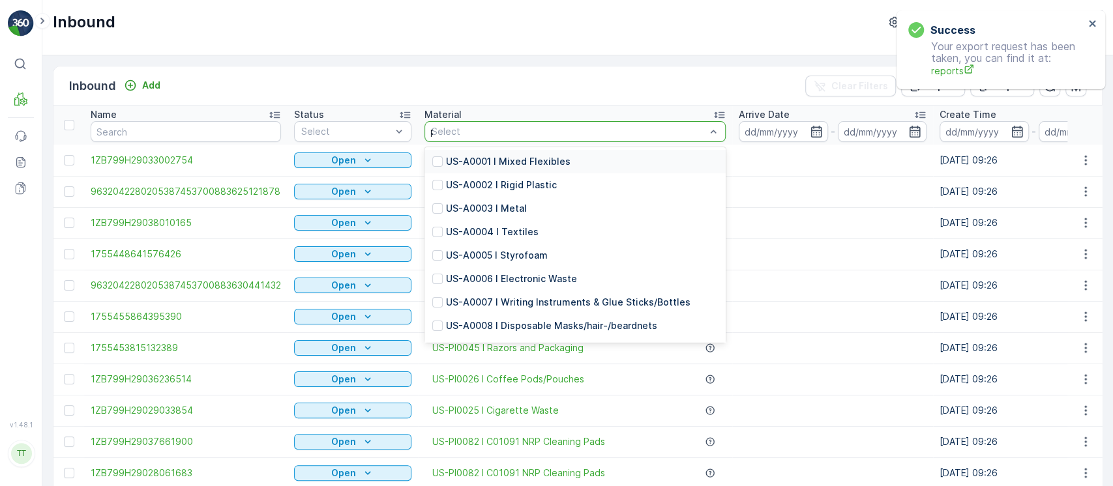
type input "poten"
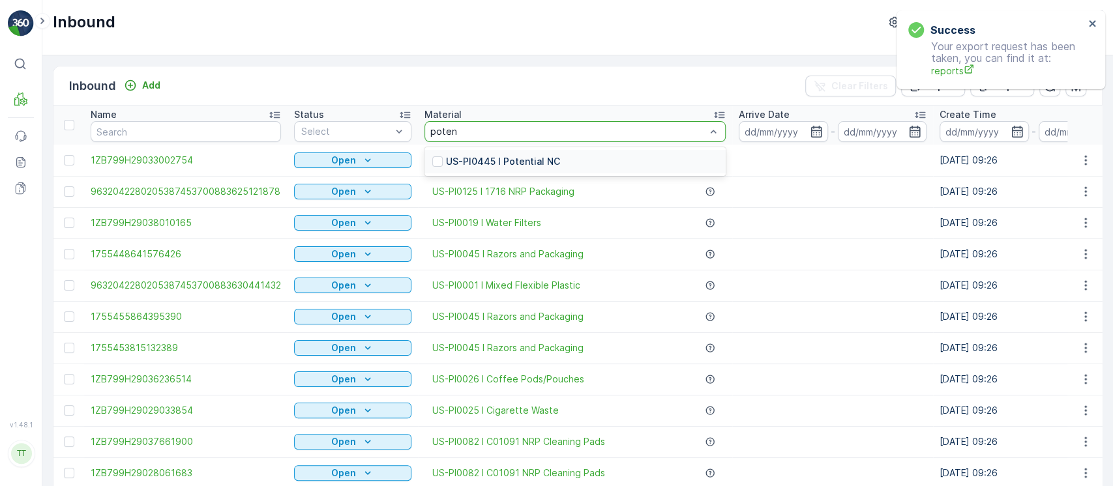
click at [494, 148] on div "US-PI0445 I Potential NC" at bounding box center [574, 161] width 301 height 29
click at [494, 153] on div "US-PI0445 I Potential NC" at bounding box center [574, 161] width 301 height 23
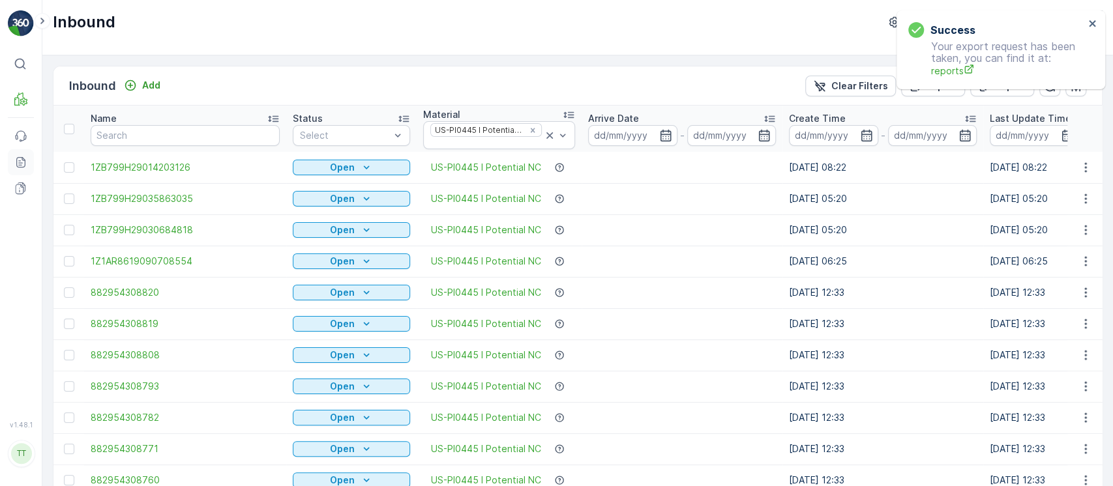
click at [21, 156] on icon at bounding box center [20, 162] width 13 height 13
drag, startPoint x: 85, startPoint y: 291, endPoint x: 214, endPoint y: 313, distance: 130.3
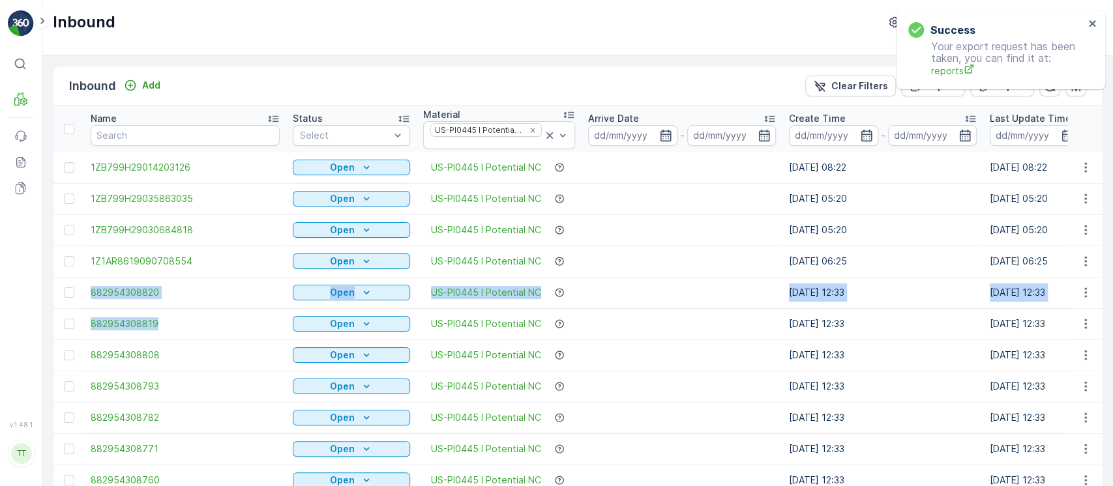
copy tbody "882954308820 Open US-PI0445 I Potential NC 04.08.2025 12:33 04.08.2025 12:33 - …"
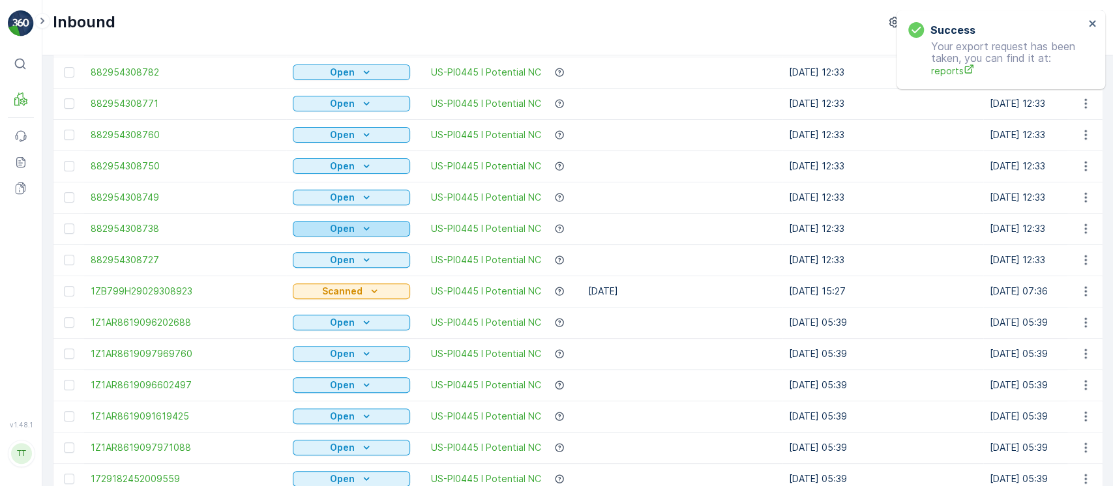
scroll to position [261, 0]
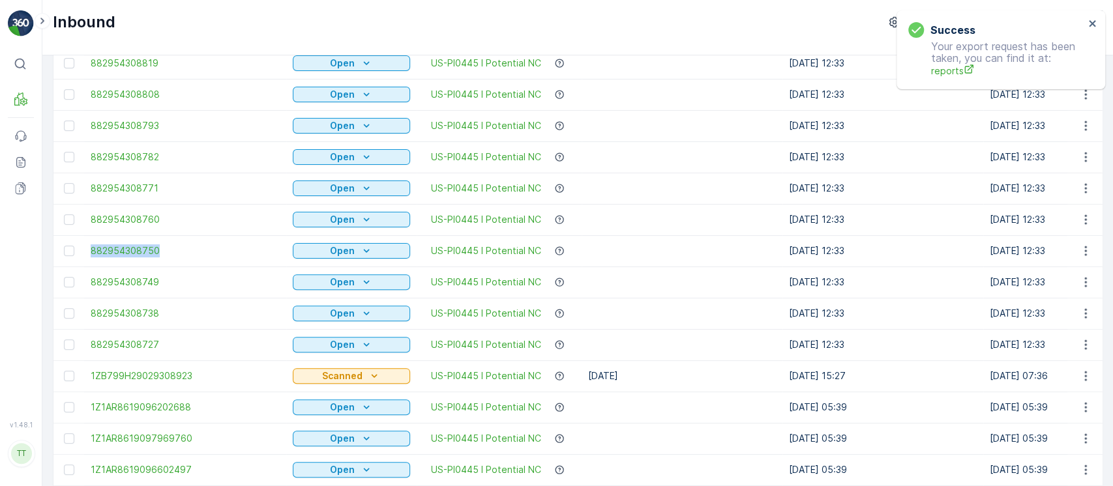
drag, startPoint x: 83, startPoint y: 243, endPoint x: 164, endPoint y: 261, distance: 83.0
click at [164, 261] on td "882954308750" at bounding box center [185, 250] width 202 height 31
copy span "882954308750"
drag, startPoint x: 83, startPoint y: 278, endPoint x: 175, endPoint y: 284, distance: 92.1
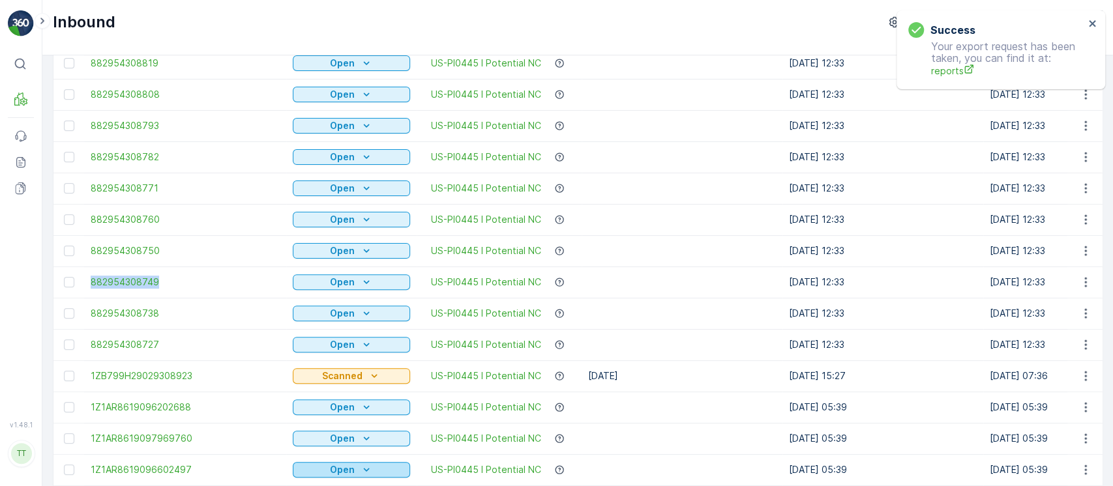
copy span "882954308749"
drag, startPoint x: 78, startPoint y: 88, endPoint x: 169, endPoint y: 103, distance: 91.9
copy span "882954308808"
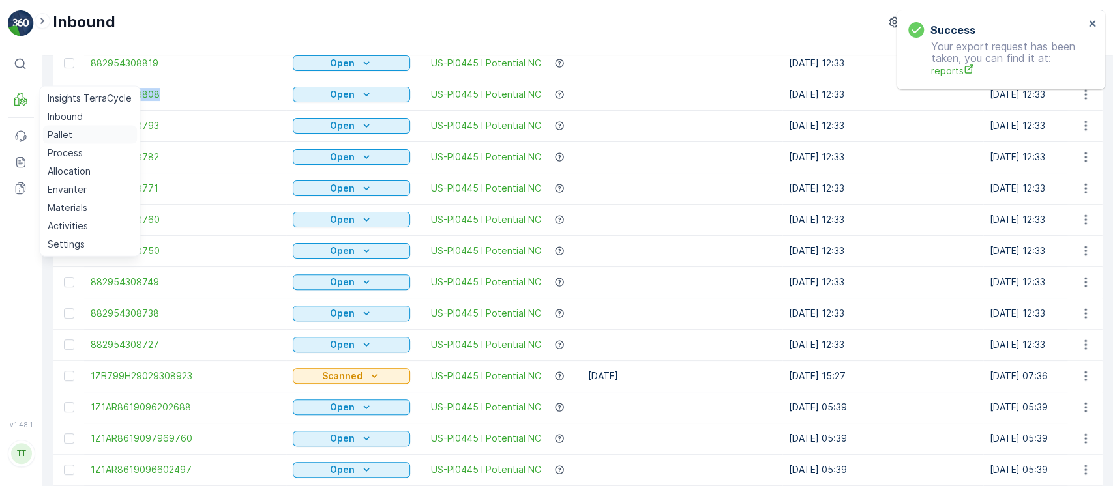
click at [61, 136] on p "Pallet" at bounding box center [60, 134] width 25 height 13
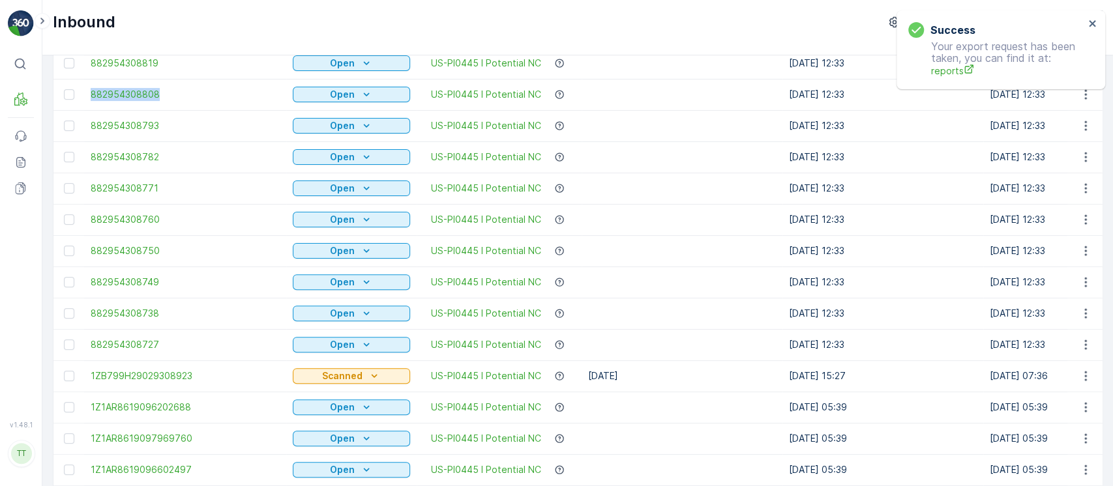
copy span "882954308808"
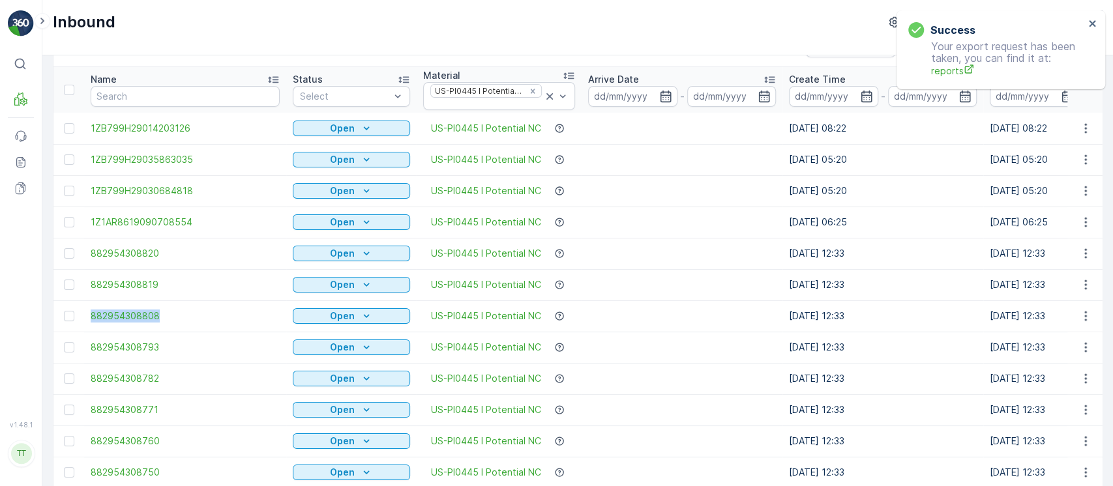
scroll to position [0, 0]
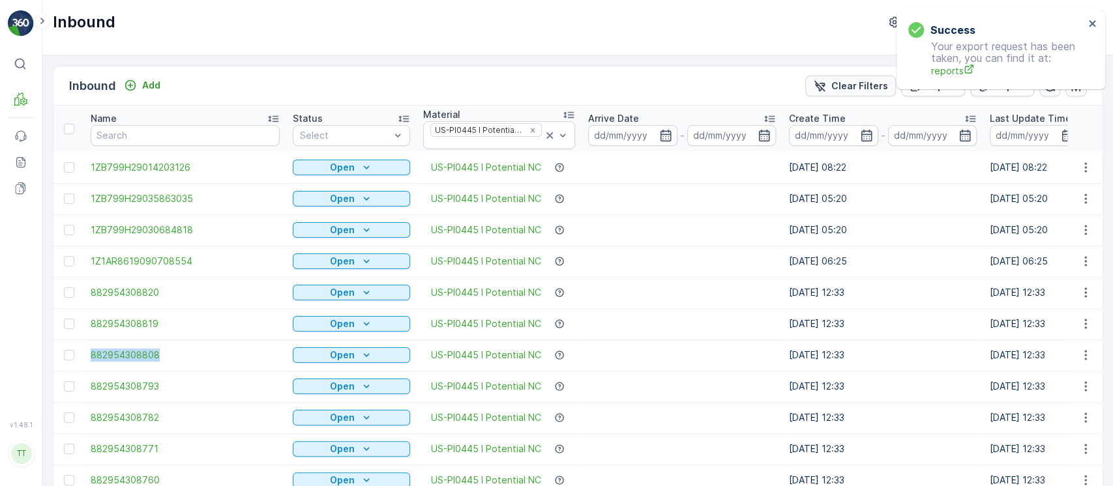
click at [823, 85] on icon "Clear Filters" at bounding box center [819, 86] width 13 height 13
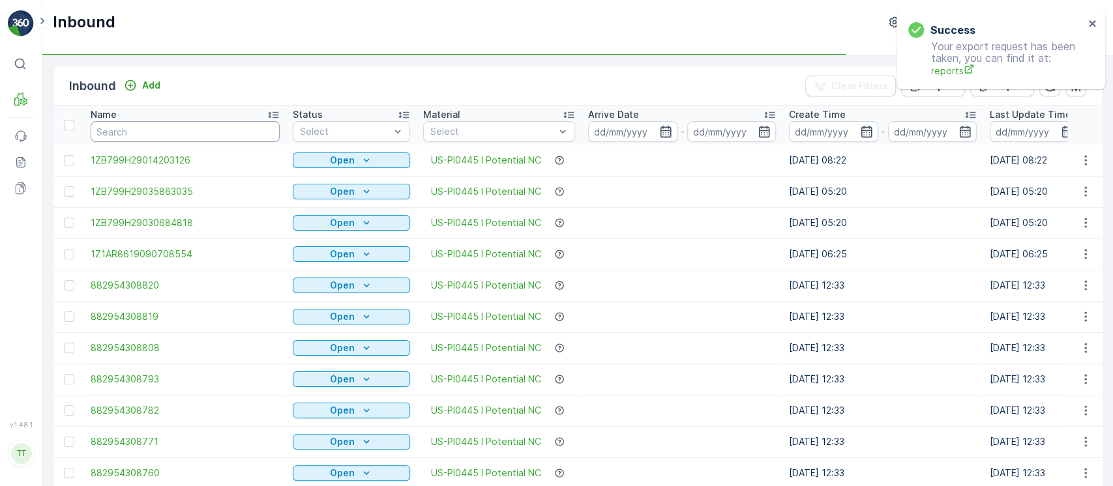
click at [187, 134] on input "text" at bounding box center [185, 131] width 189 height 21
paste input "9632001960754287675500"
type input "9632001960754287675500"
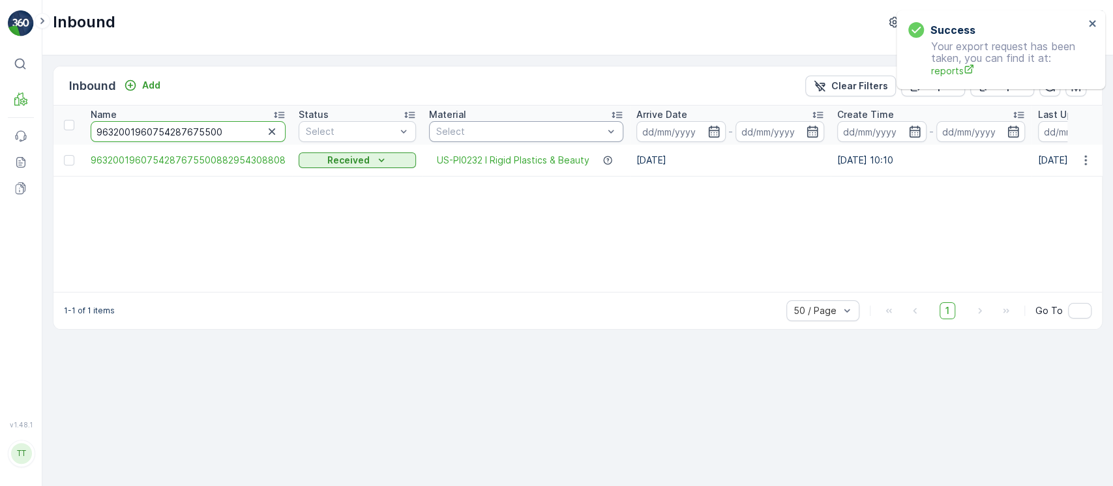
drag, startPoint x: 171, startPoint y: 128, endPoint x: 443, endPoint y: 131, distance: 271.3
type input "96320019607542"
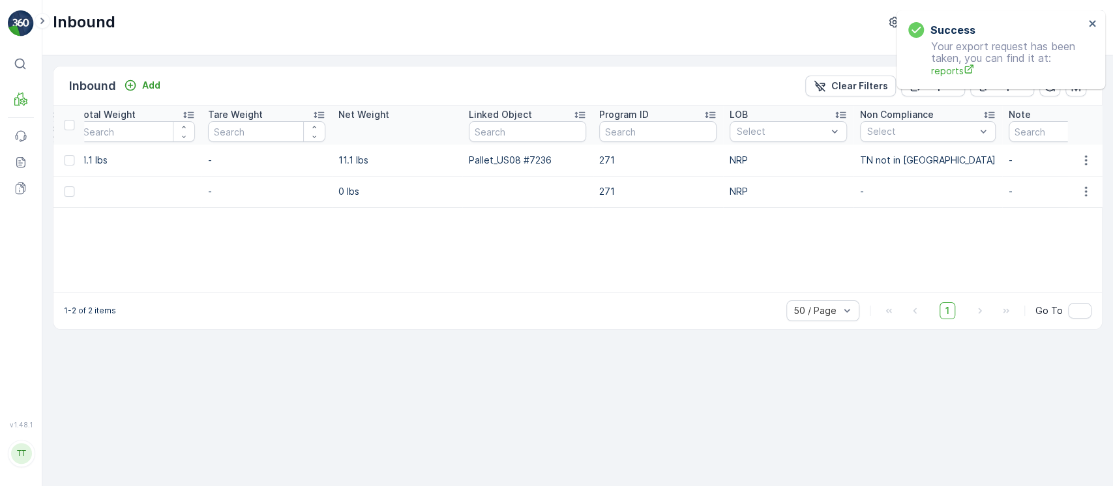
scroll to position [0, 1204]
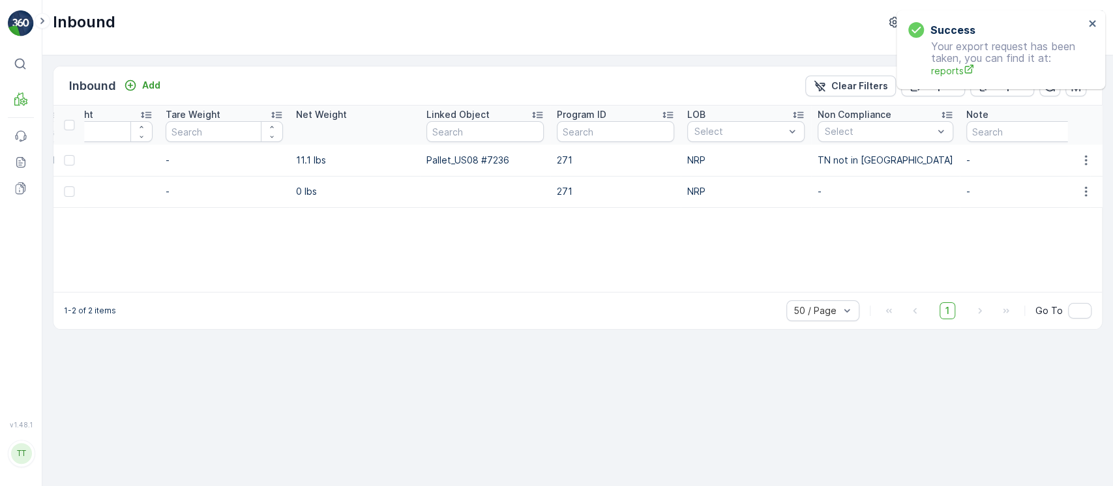
click at [553, 164] on td "271" at bounding box center [615, 160] width 130 height 31
copy td "271"
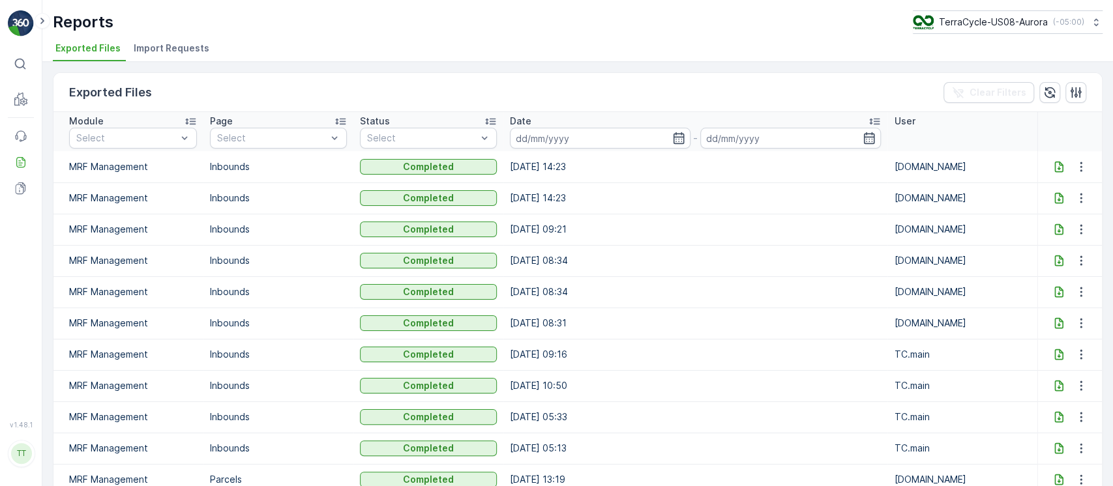
click at [1057, 160] on icon at bounding box center [1058, 166] width 13 height 13
click at [1054, 200] on icon at bounding box center [1058, 198] width 8 height 11
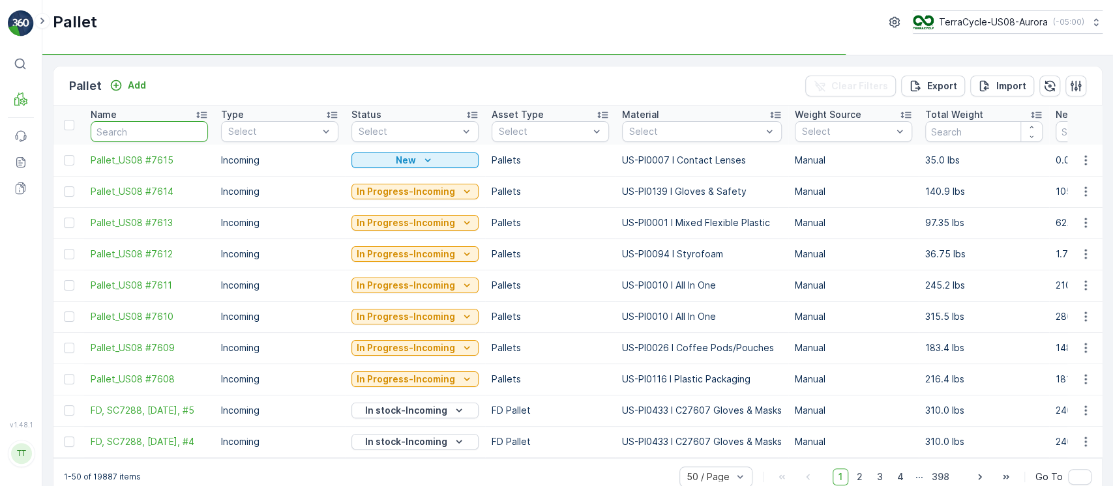
click at [155, 129] on input "text" at bounding box center [149, 131] width 117 height 21
paste input "Pallet_US08 #7236"
type input "Pallet_US08 #7236"
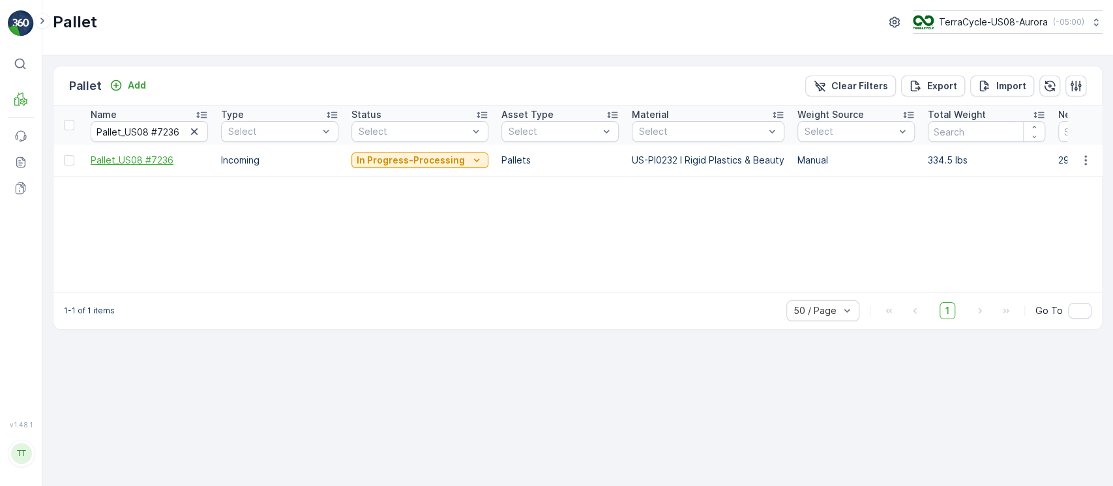
click at [171, 155] on span "Pallet_US08 #7236" at bounding box center [149, 160] width 117 height 13
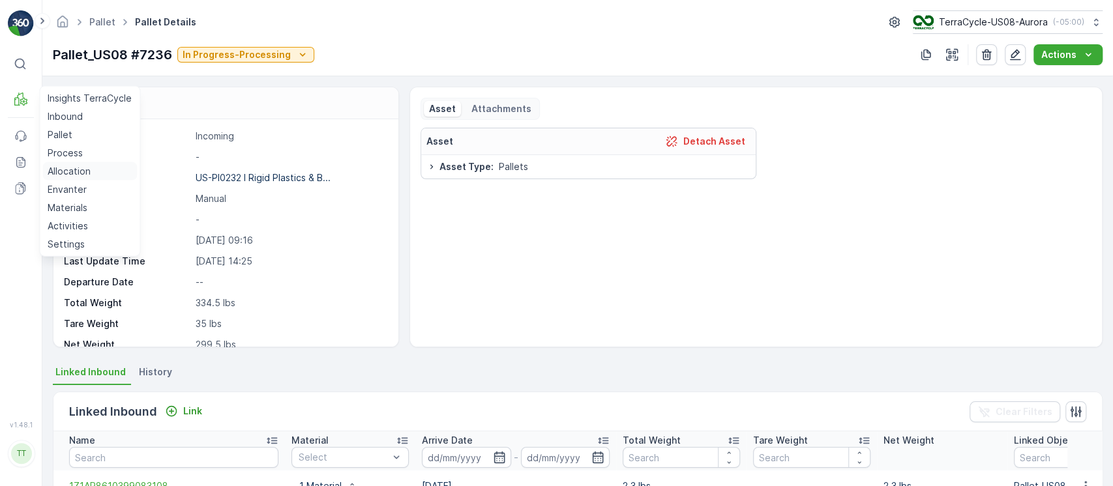
click at [72, 170] on p "Allocation" at bounding box center [69, 171] width 43 height 13
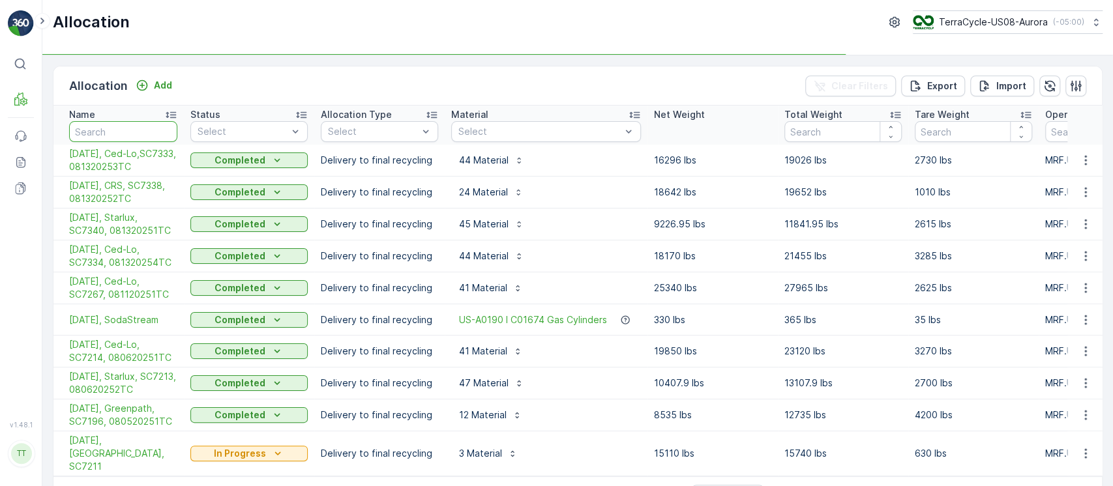
click at [113, 129] on input "text" at bounding box center [123, 131] width 108 height 21
paste input "91078"
type input "91078"
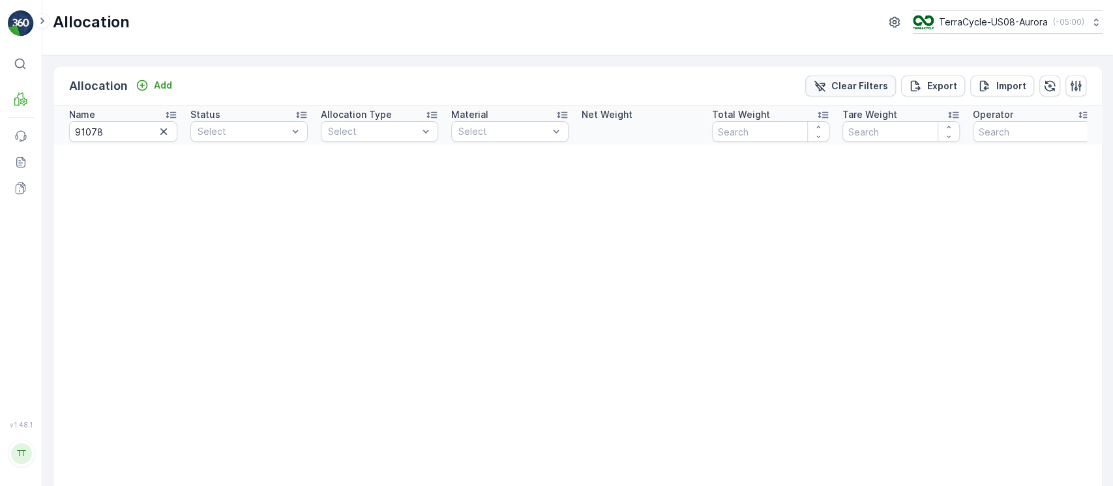
click at [837, 85] on p "Clear Filters" at bounding box center [859, 86] width 57 height 13
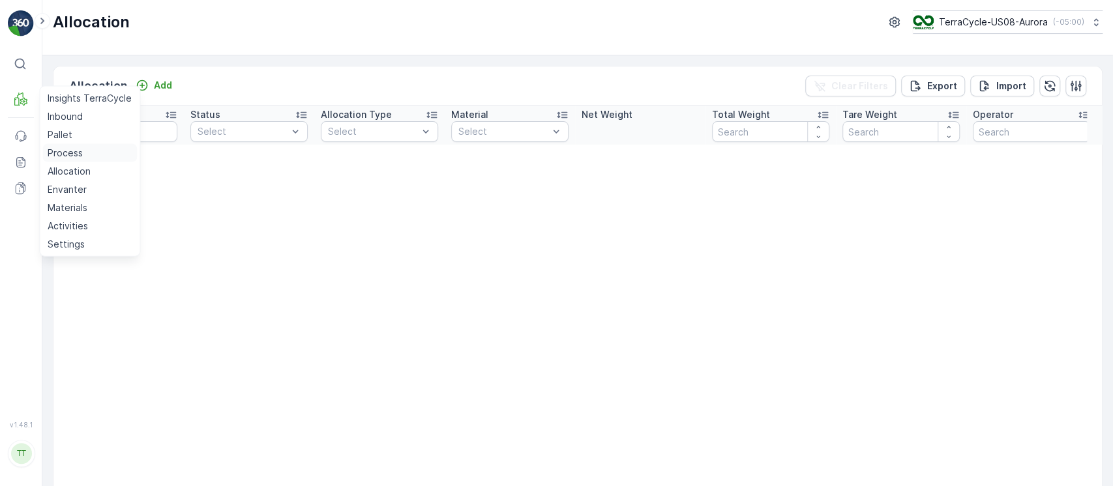
click at [68, 151] on p "Process" at bounding box center [65, 153] width 35 height 13
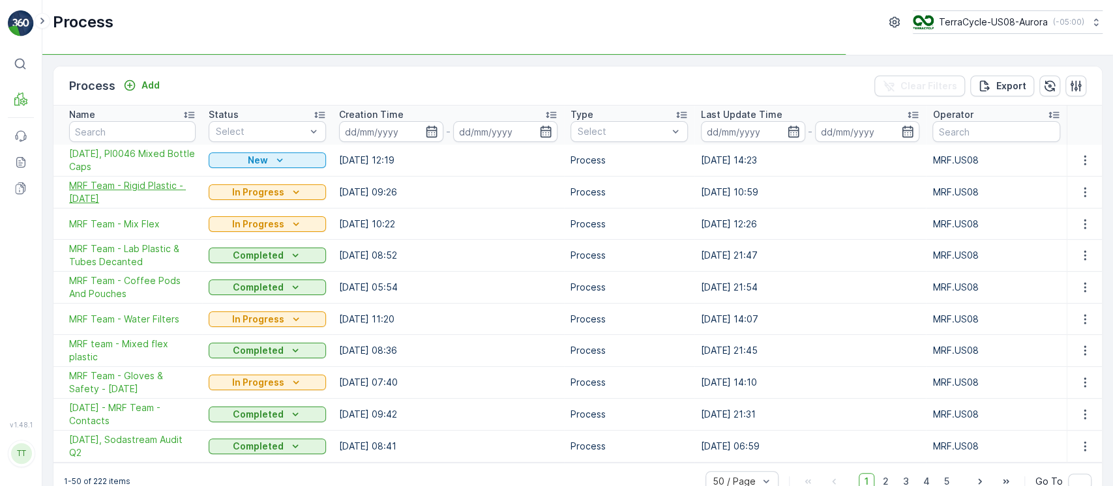
click at [175, 183] on span "MRF Team - Rigid Plastic - [DATE]" at bounding box center [132, 192] width 126 height 26
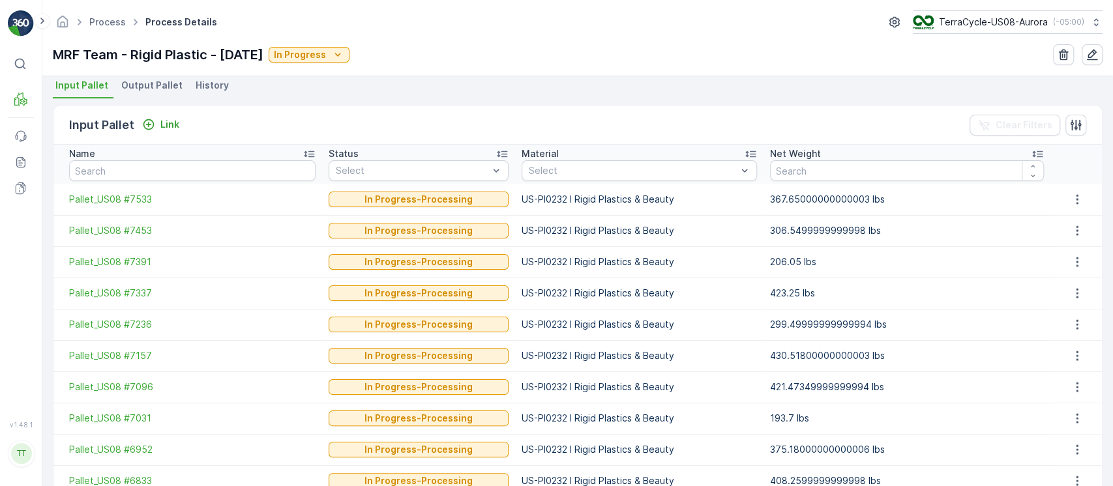
scroll to position [261, 0]
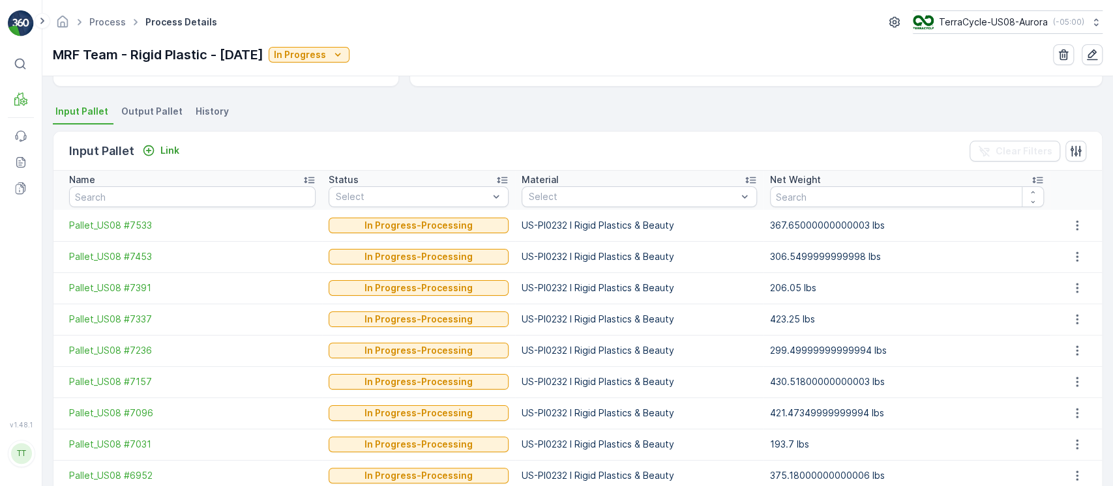
click at [213, 107] on span "History" at bounding box center [212, 111] width 33 height 13
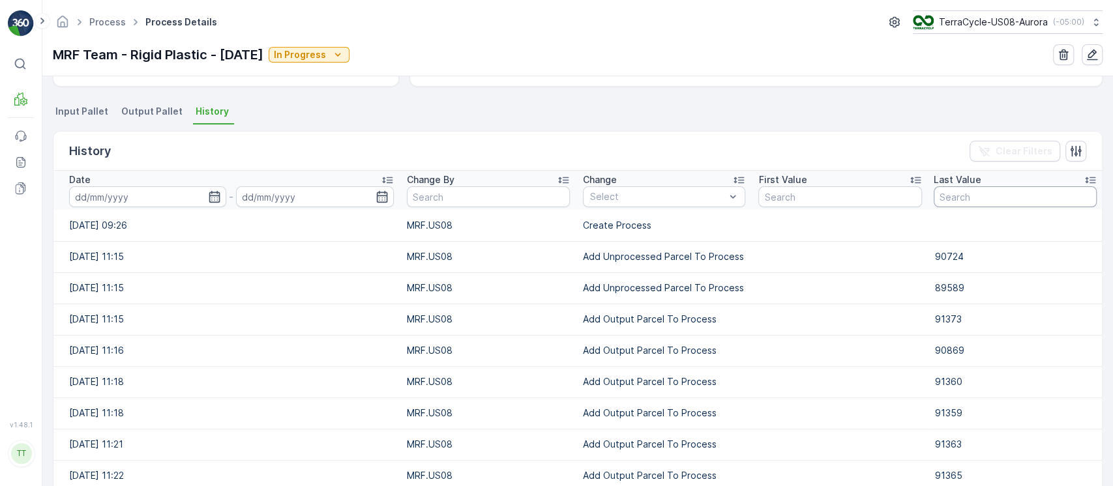
click at [988, 203] on input "text" at bounding box center [1015, 196] width 163 height 21
paste input "91078"
type input "91078"
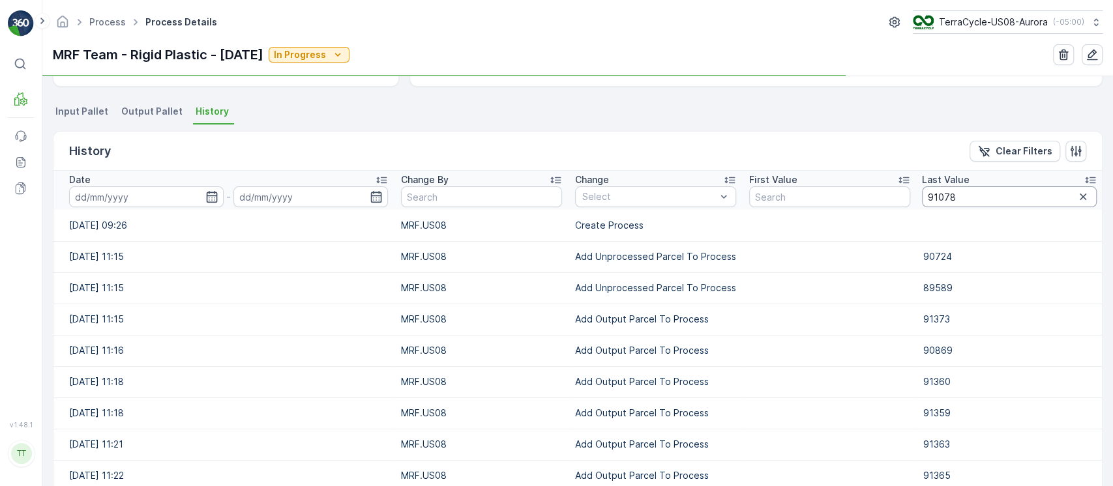
scroll to position [186, 0]
